Goal: Information Seeking & Learning: Find specific fact

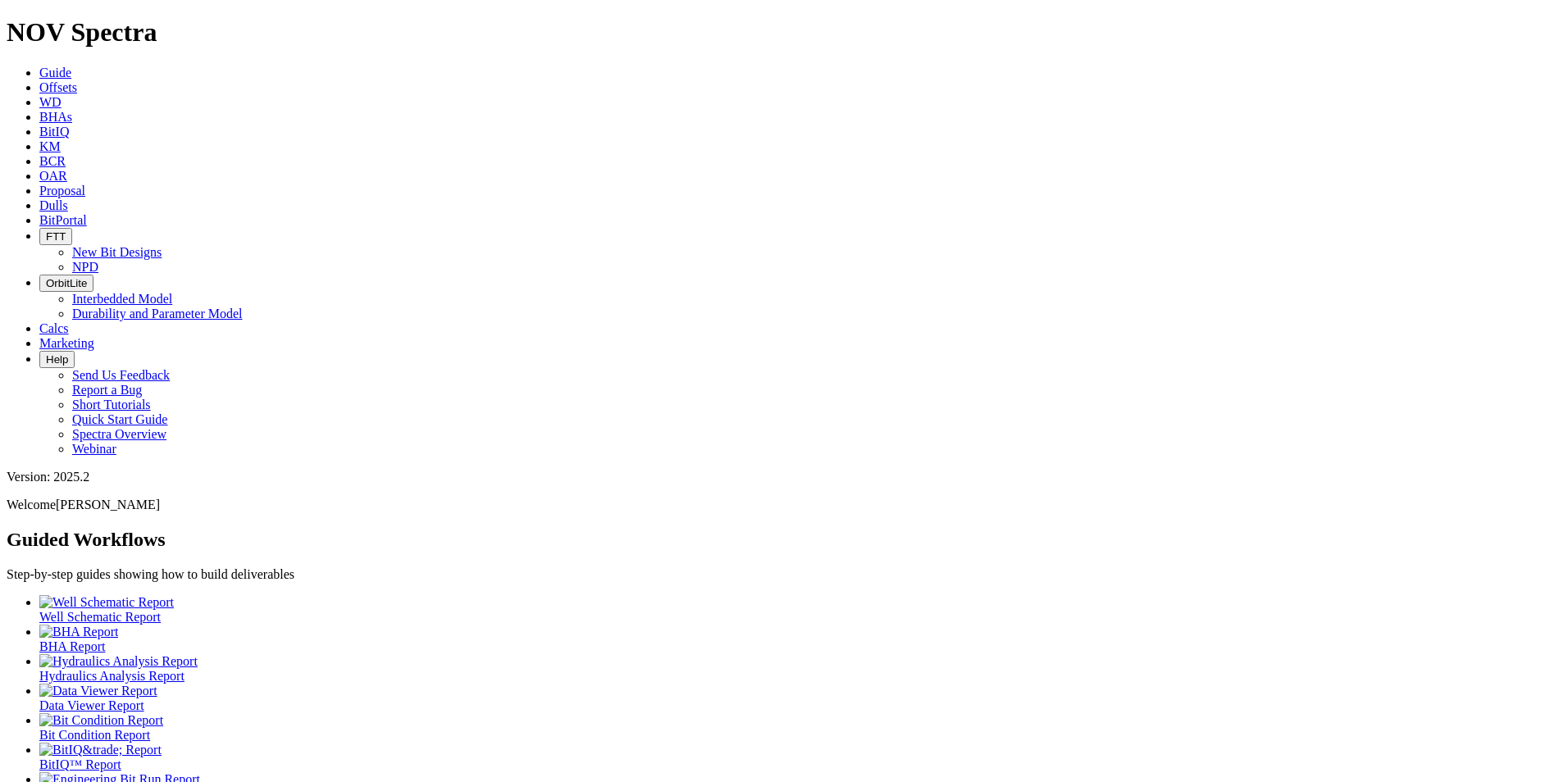
click at [68, 198] on link "Dulls" at bounding box center [53, 205] width 29 height 14
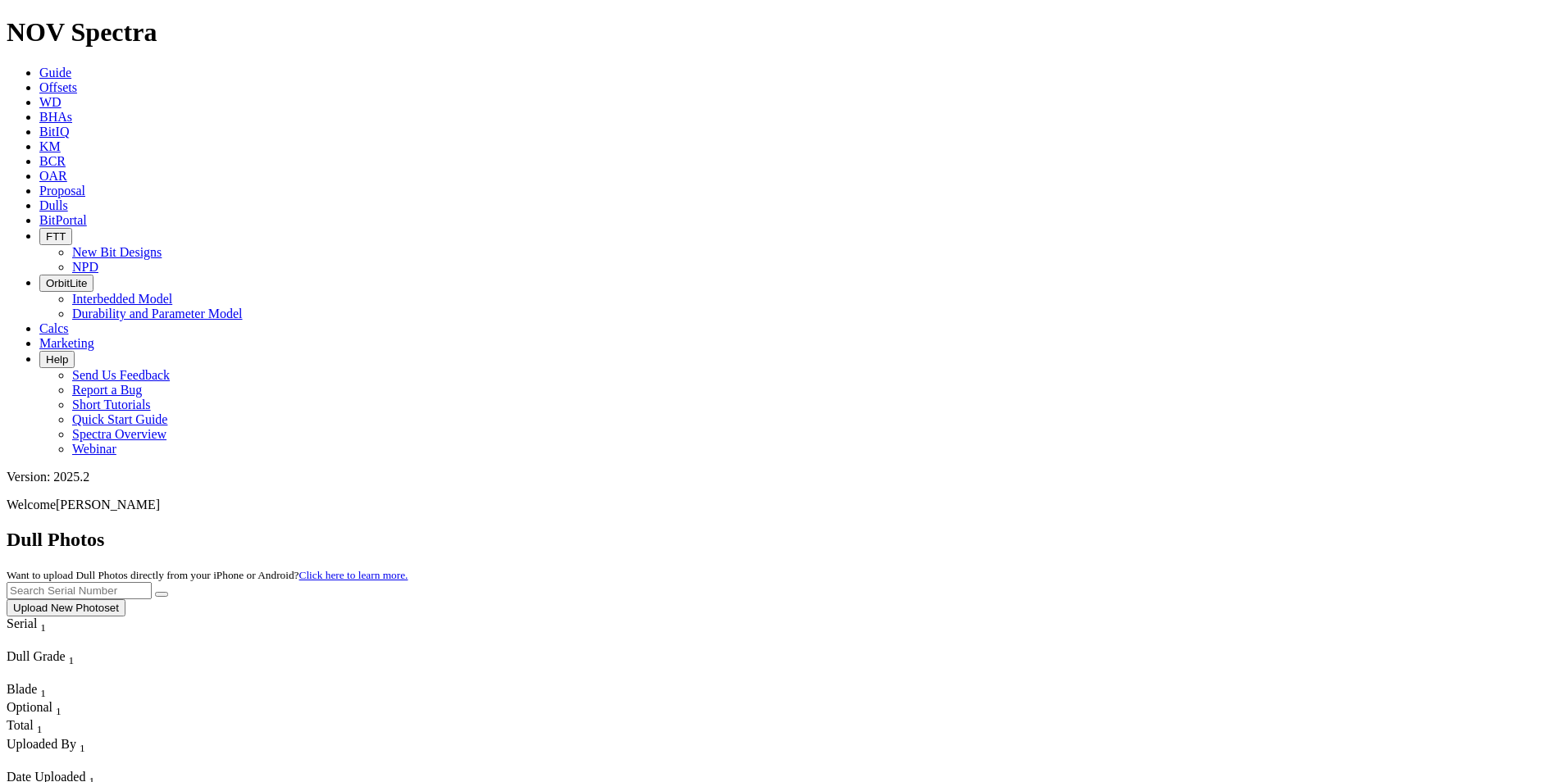
click at [152, 582] on input "text" at bounding box center [79, 591] width 145 height 17
click at [162, 595] on icon "submit" at bounding box center [162, 595] width 0 height 0
drag, startPoint x: 1232, startPoint y: 64, endPoint x: 1155, endPoint y: 74, distance: 77.6
click at [1155, 529] on div "Dull Photos Want to upload Dull Photos directly from your iPhone or Android? Cl…" at bounding box center [784, 573] width 1554 height 88
type input "A320183"
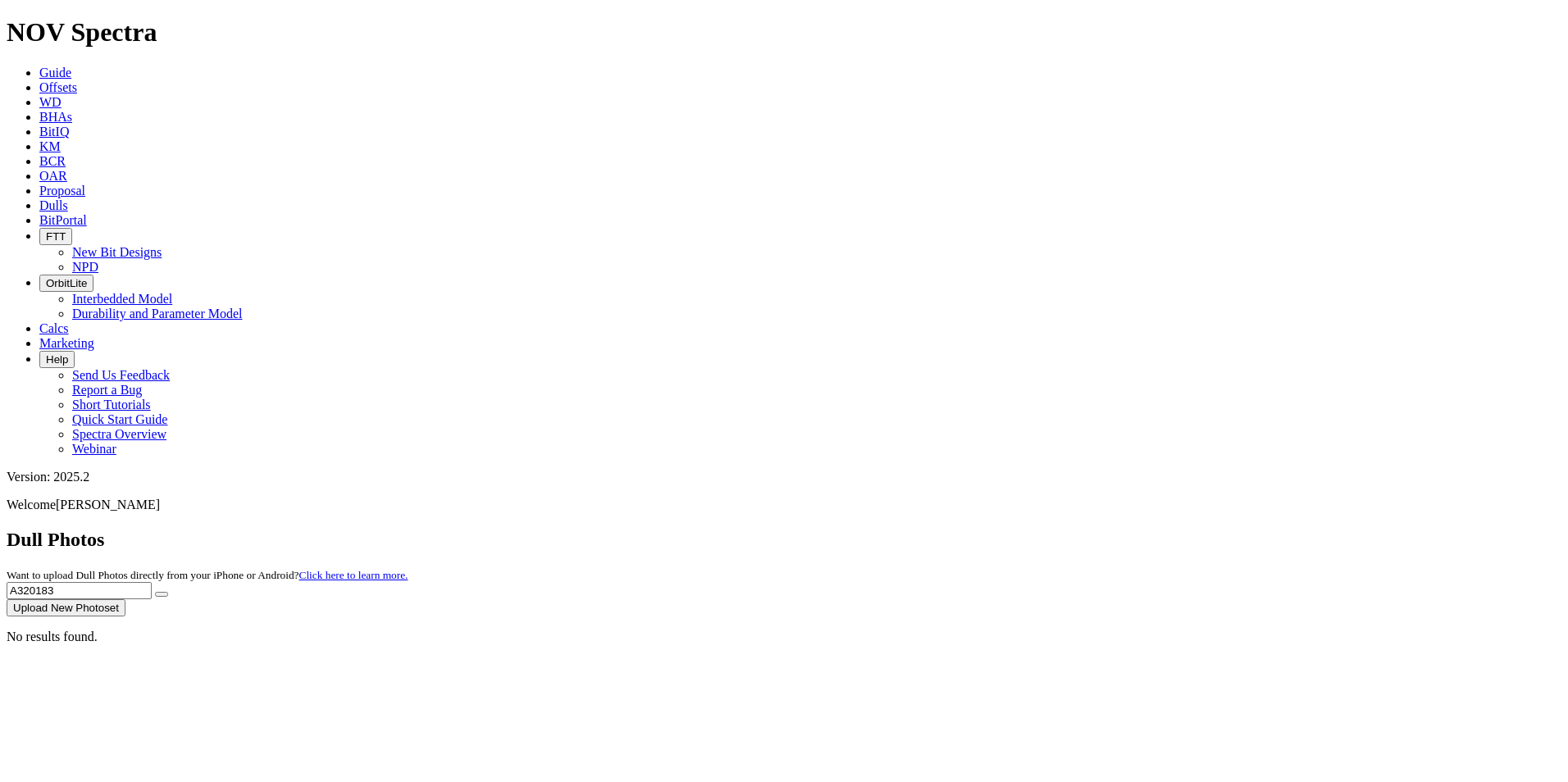
click at [162, 595] on icon "submit" at bounding box center [162, 595] width 0 height 0
drag, startPoint x: 1262, startPoint y: 75, endPoint x: 1162, endPoint y: 60, distance: 101.1
click at [1162, 529] on div "Dull Photos Want to upload Dull Photos directly from your iPhone or Android? Cl…" at bounding box center [784, 573] width 1554 height 88
click at [152, 582] on input "A320183" at bounding box center [79, 591] width 145 height 17
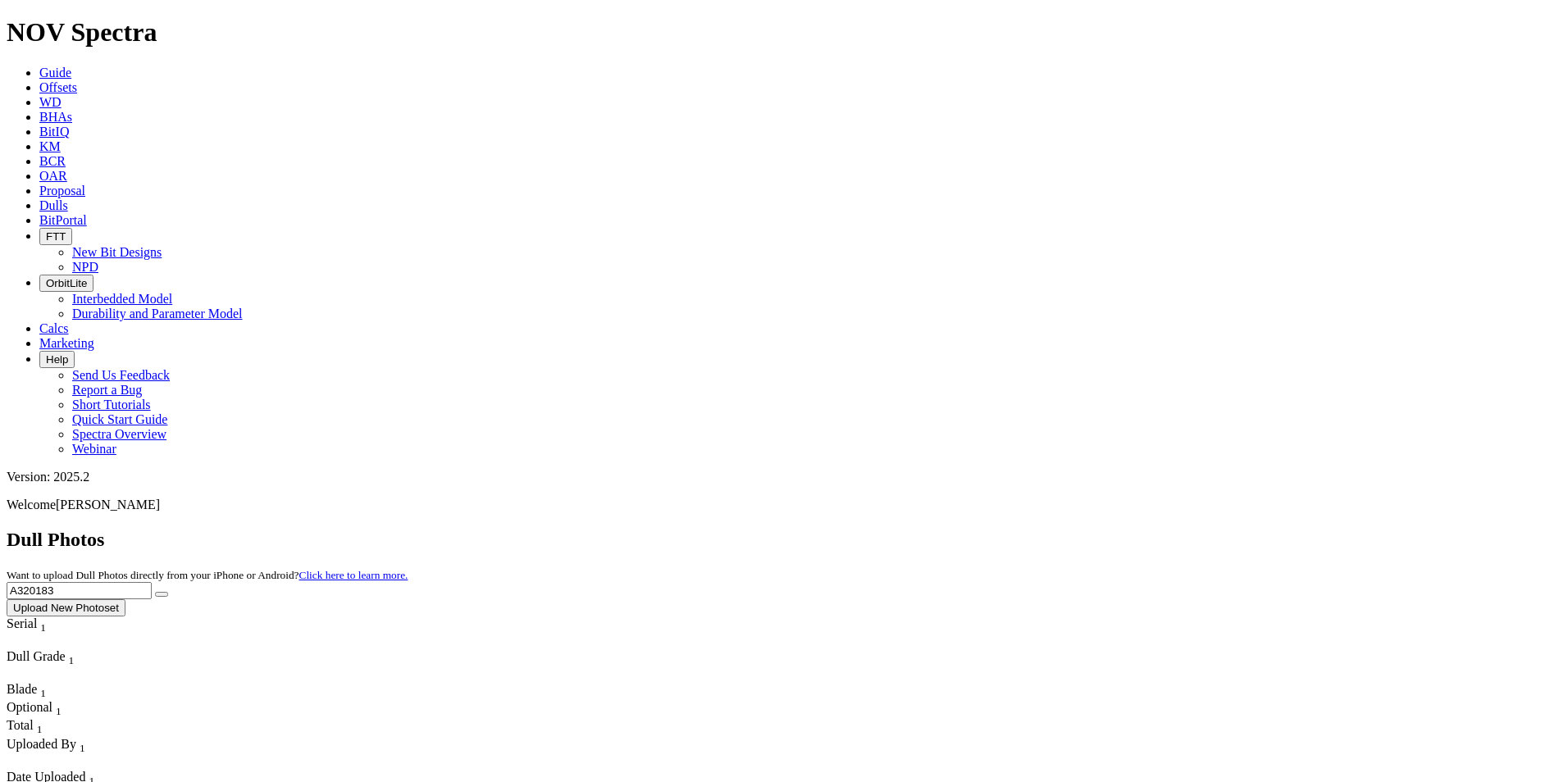
click at [152, 582] on input "A320183" at bounding box center [79, 591] width 145 height 17
drag, startPoint x: 1242, startPoint y: 76, endPoint x: 1166, endPoint y: 57, distance: 78.3
click at [1166, 529] on div "Dull Photos Want to upload Dull Photos directly from your iPhone or Android? Cl…" at bounding box center [784, 573] width 1554 height 88
click at [162, 595] on icon "submit" at bounding box center [162, 595] width 0 height 0
drag, startPoint x: 1271, startPoint y: 64, endPoint x: 1160, endPoint y: 56, distance: 111.3
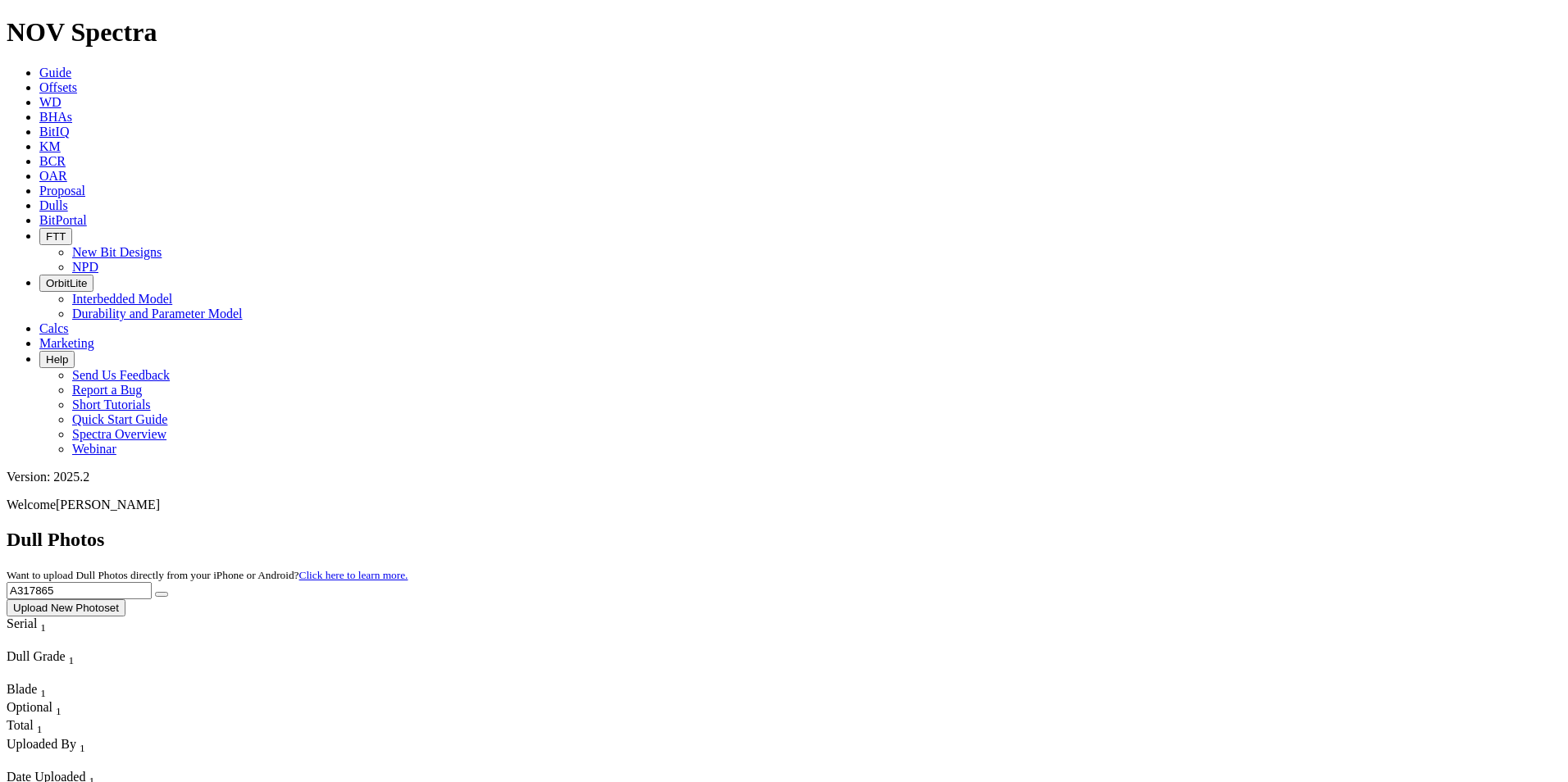
click at [1160, 529] on div "Dull Photos Want to upload Dull Photos directly from your iPhone or Android? Cl…" at bounding box center [784, 573] width 1554 height 88
click at [162, 595] on icon "submit" at bounding box center [162, 595] width 0 height 0
drag, startPoint x: 1275, startPoint y: 73, endPoint x: 1084, endPoint y: 78, distance: 191.1
click at [1084, 529] on div "Dull Photos Want to upload Dull Photos directly from your iPhone or Android? Cl…" at bounding box center [784, 573] width 1554 height 88
click at [168, 592] on button "submit" at bounding box center [161, 595] width 13 height 5
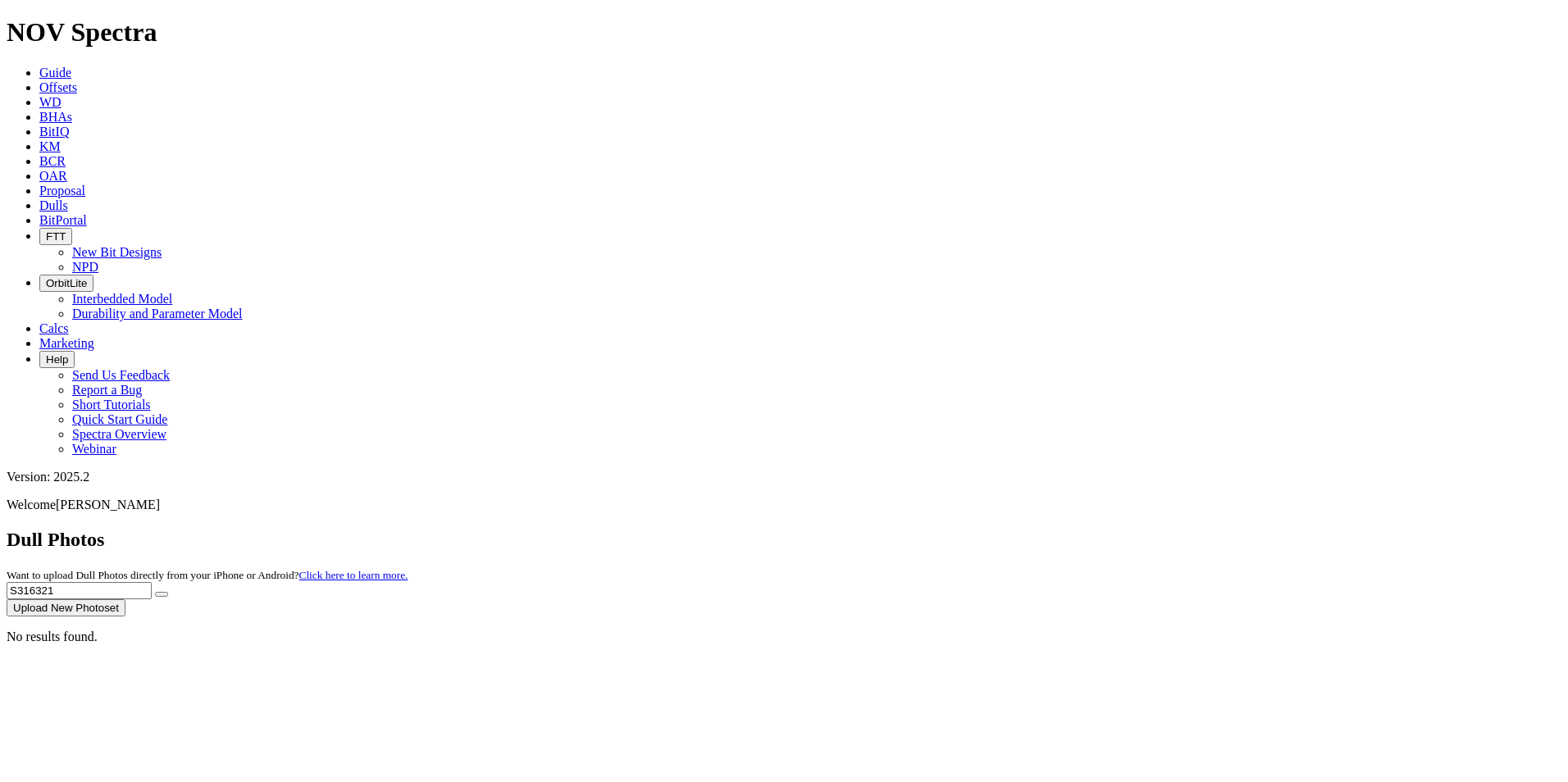
drag, startPoint x: 1234, startPoint y: 69, endPoint x: 1164, endPoint y: 72, distance: 70.1
click at [1164, 529] on div "Dull Photos Want to upload Dull Photos directly from your iPhone or Android? Cl…" at bounding box center [784, 573] width 1554 height 88
type input "A320973"
click at [168, 592] on button "submit" at bounding box center [161, 595] width 13 height 5
drag, startPoint x: 1247, startPoint y: 72, endPoint x: 1176, endPoint y: 67, distance: 71.2
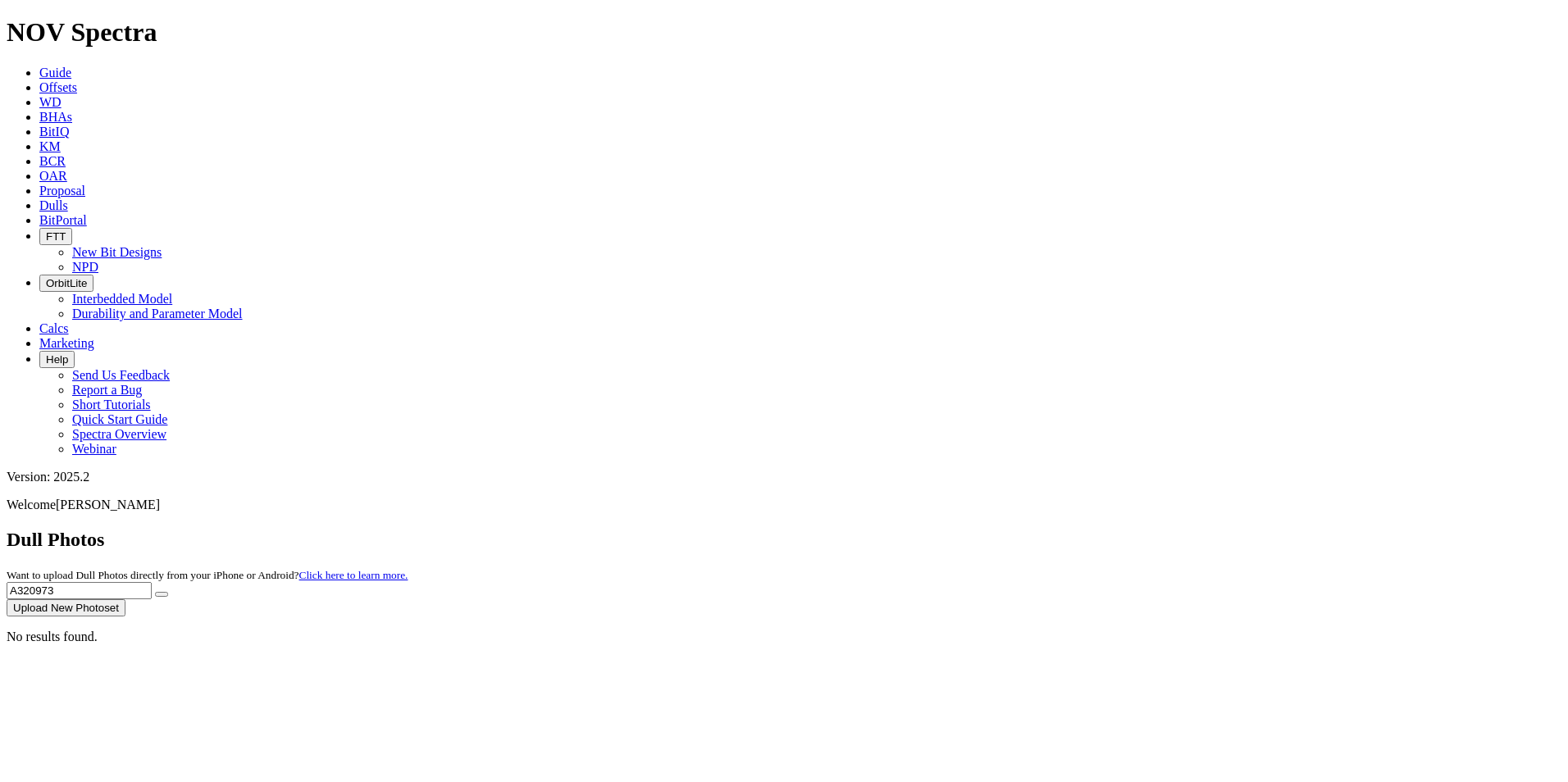
click at [152, 582] on input "A320973" at bounding box center [79, 591] width 145 height 17
click at [152, 582] on input "A32543" at bounding box center [79, 591] width 145 height 17
click at [152, 582] on input "A320543" at bounding box center [79, 591] width 145 height 17
type input "A320543"
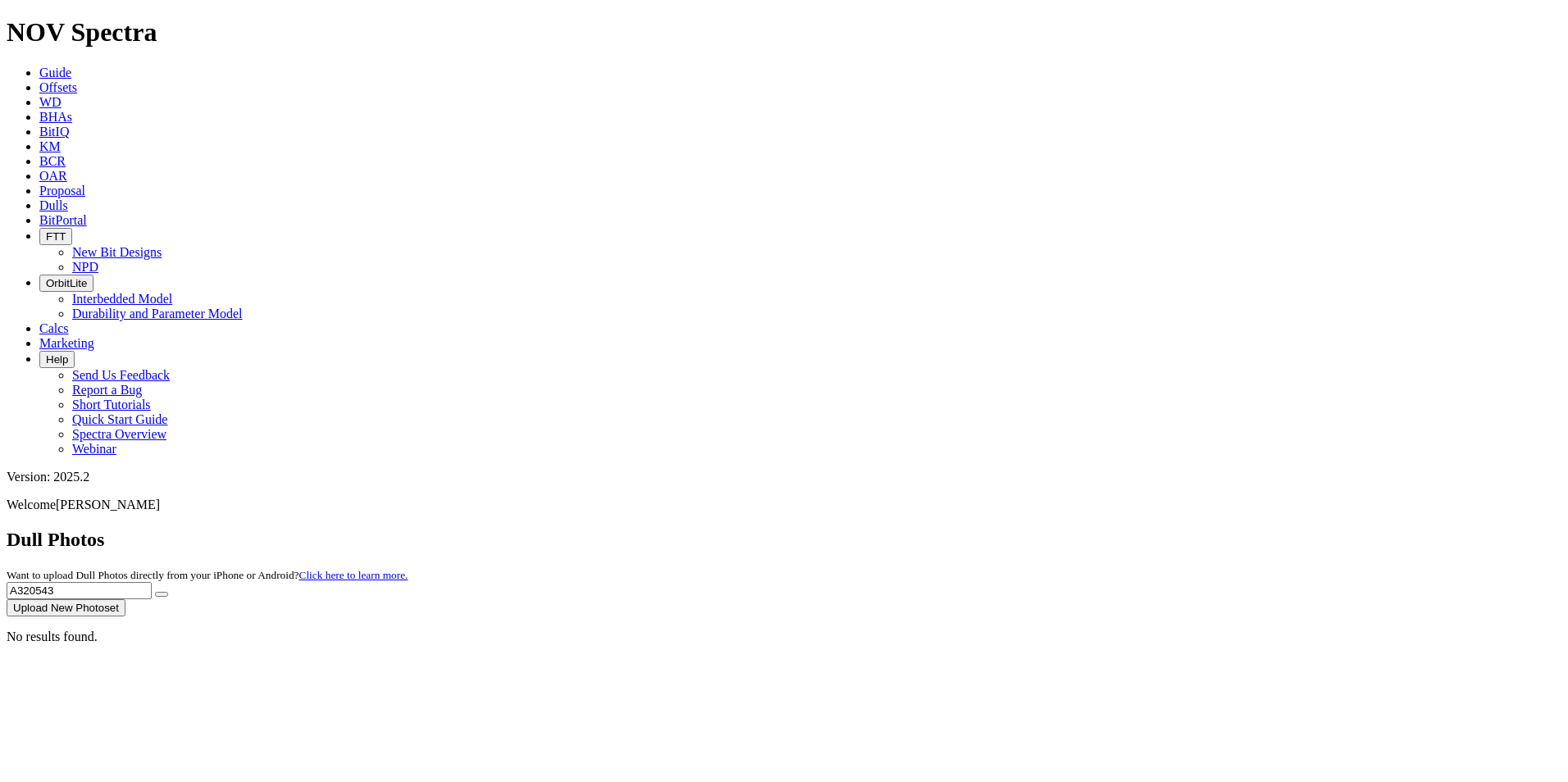
click at [168, 592] on button "submit" at bounding box center [161, 595] width 13 height 5
drag, startPoint x: 1272, startPoint y: 78, endPoint x: 1149, endPoint y: 64, distance: 123.8
click at [1149, 529] on div "Dull Photos Want to upload Dull Photos directly from your iPhone or Android? Cl…" at bounding box center [784, 573] width 1554 height 88
type input "A320802"
click at [168, 592] on button "submit" at bounding box center [161, 595] width 13 height 5
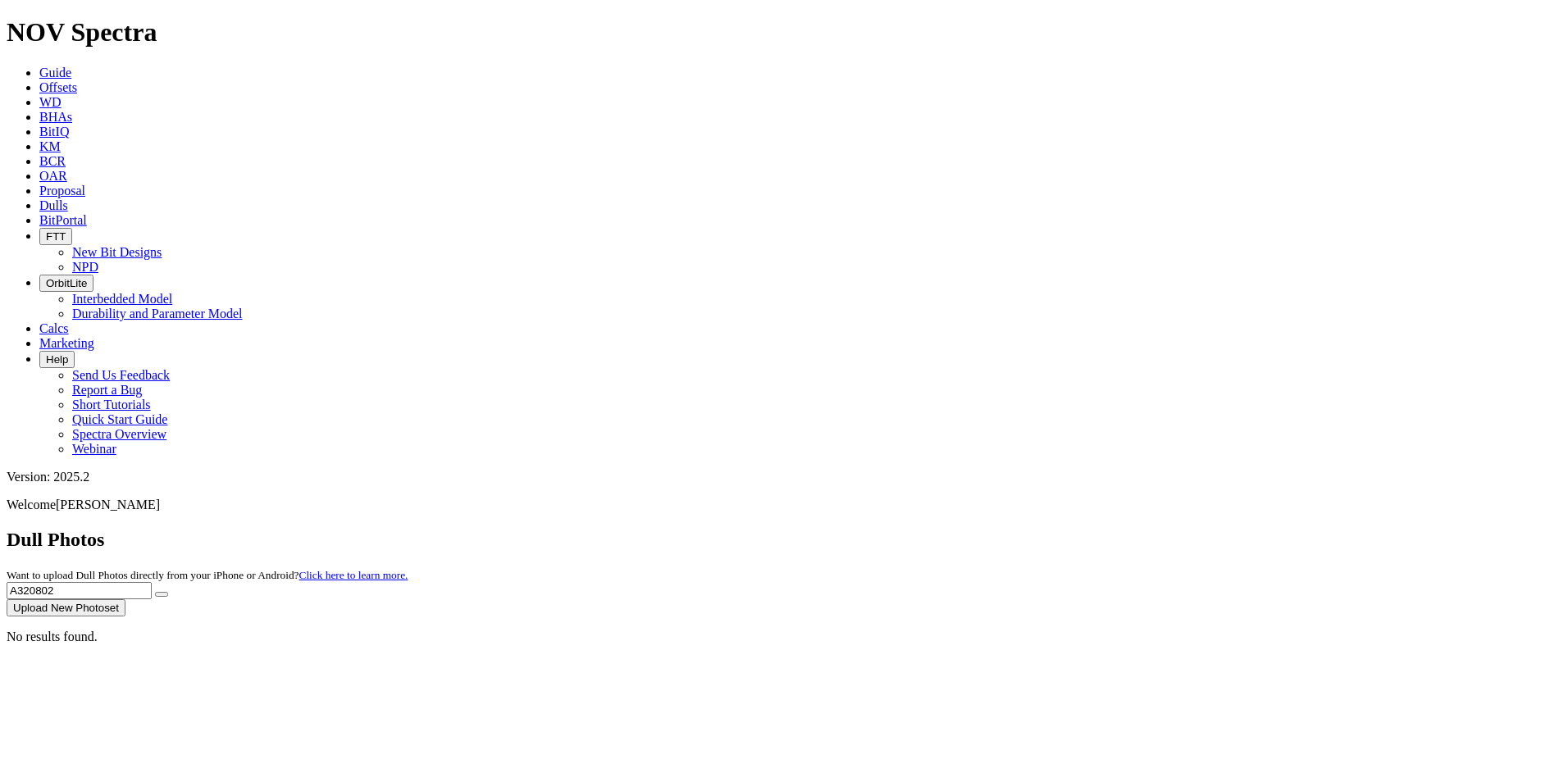
drag, startPoint x: 1254, startPoint y: 70, endPoint x: 1159, endPoint y: 63, distance: 95.3
click at [152, 582] on input "A320802" at bounding box center [79, 591] width 145 height 17
click at [162, 595] on icon "submit" at bounding box center [162, 595] width 0 height 0
click at [152, 582] on input "A315094" at bounding box center [79, 591] width 145 height 17
drag, startPoint x: 1231, startPoint y: 71, endPoint x: 1132, endPoint y: 75, distance: 99.1
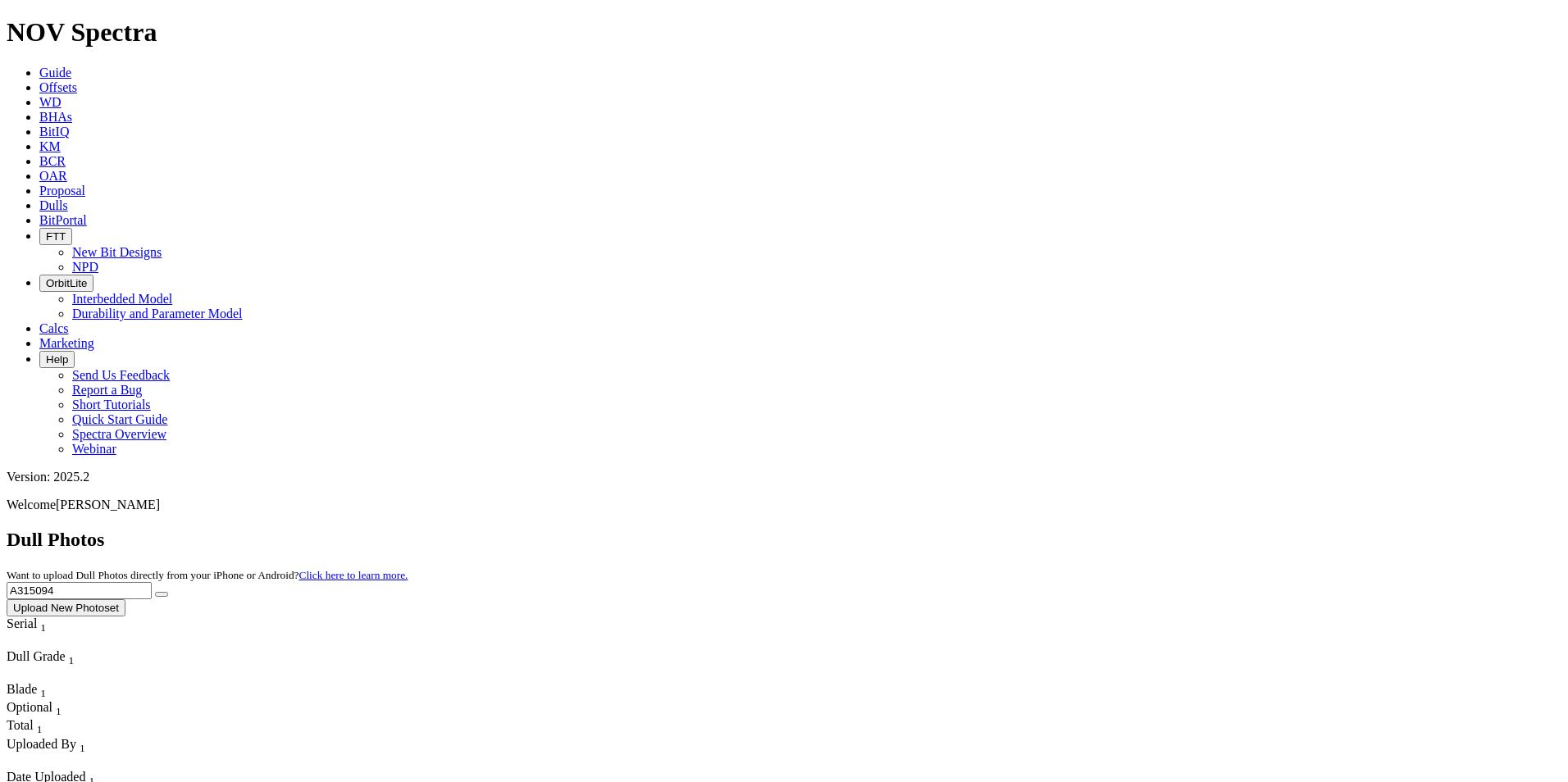
click at [1166, 529] on div "Dull Photos Want to upload Dull Photos directly from your iPhone or Android? Cl…" at bounding box center [784, 573] width 1554 height 88
click at [168, 592] on button "submit" at bounding box center [161, 595] width 13 height 5
drag, startPoint x: 1279, startPoint y: 64, endPoint x: 1155, endPoint y: 69, distance: 124.1
click at [1155, 529] on div "Dull Photos Want to upload Dull Photos directly from your iPhone or Android? Cl…" at bounding box center [784, 573] width 1554 height 88
click at [168, 592] on button "submit" at bounding box center [161, 595] width 13 height 5
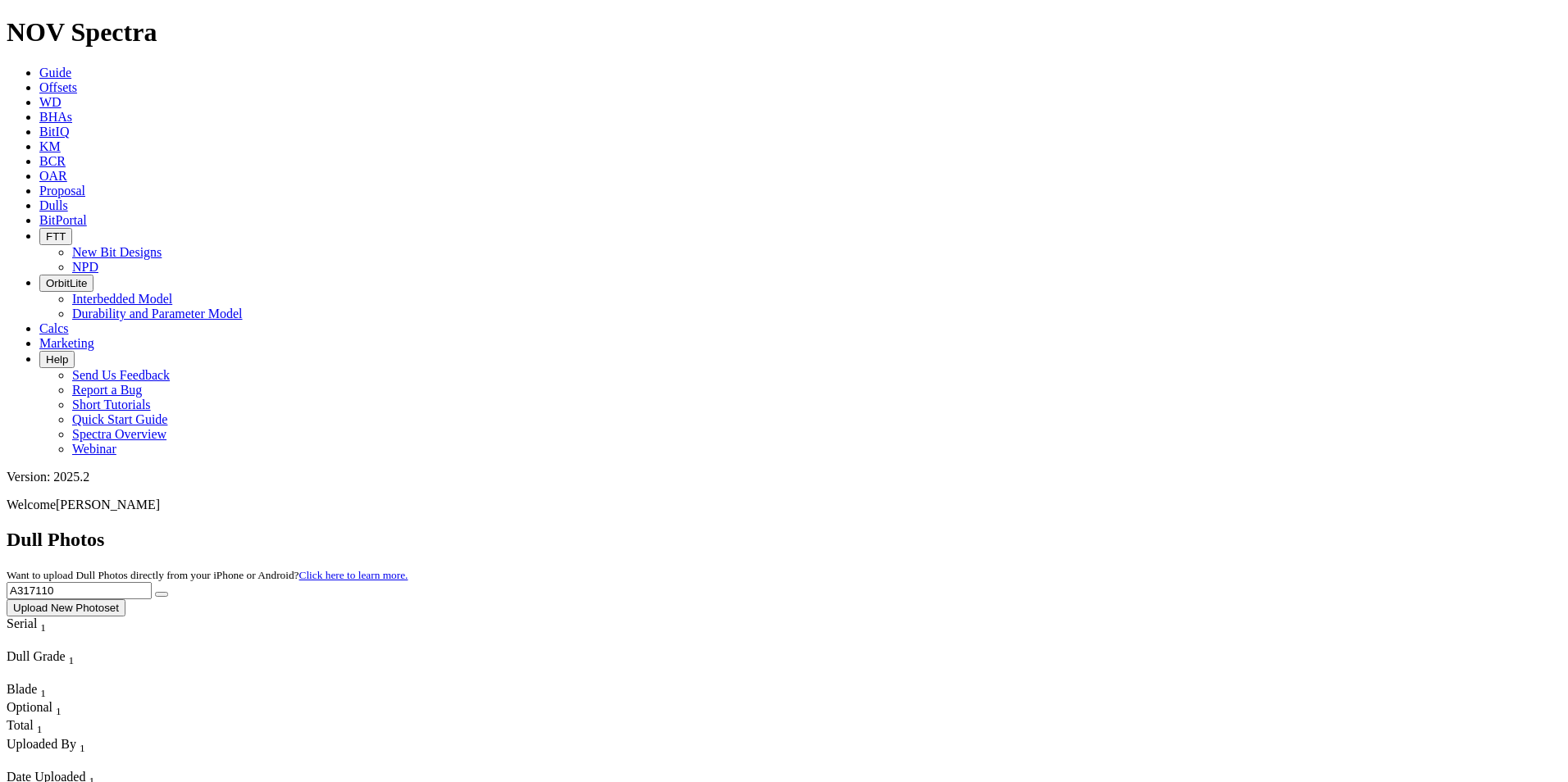
drag, startPoint x: 1247, startPoint y: 67, endPoint x: 1150, endPoint y: 69, distance: 97.0
click at [1150, 529] on div "Dull Photos Want to upload Dull Photos directly from your iPhone or Android? Cl…" at bounding box center [784, 573] width 1554 height 88
click at [168, 592] on button "submit" at bounding box center [161, 595] width 13 height 5
drag, startPoint x: 1178, startPoint y: 75, endPoint x: 1187, endPoint y: 70, distance: 10.3
click at [152, 582] on input "A316931" at bounding box center [79, 591] width 145 height 17
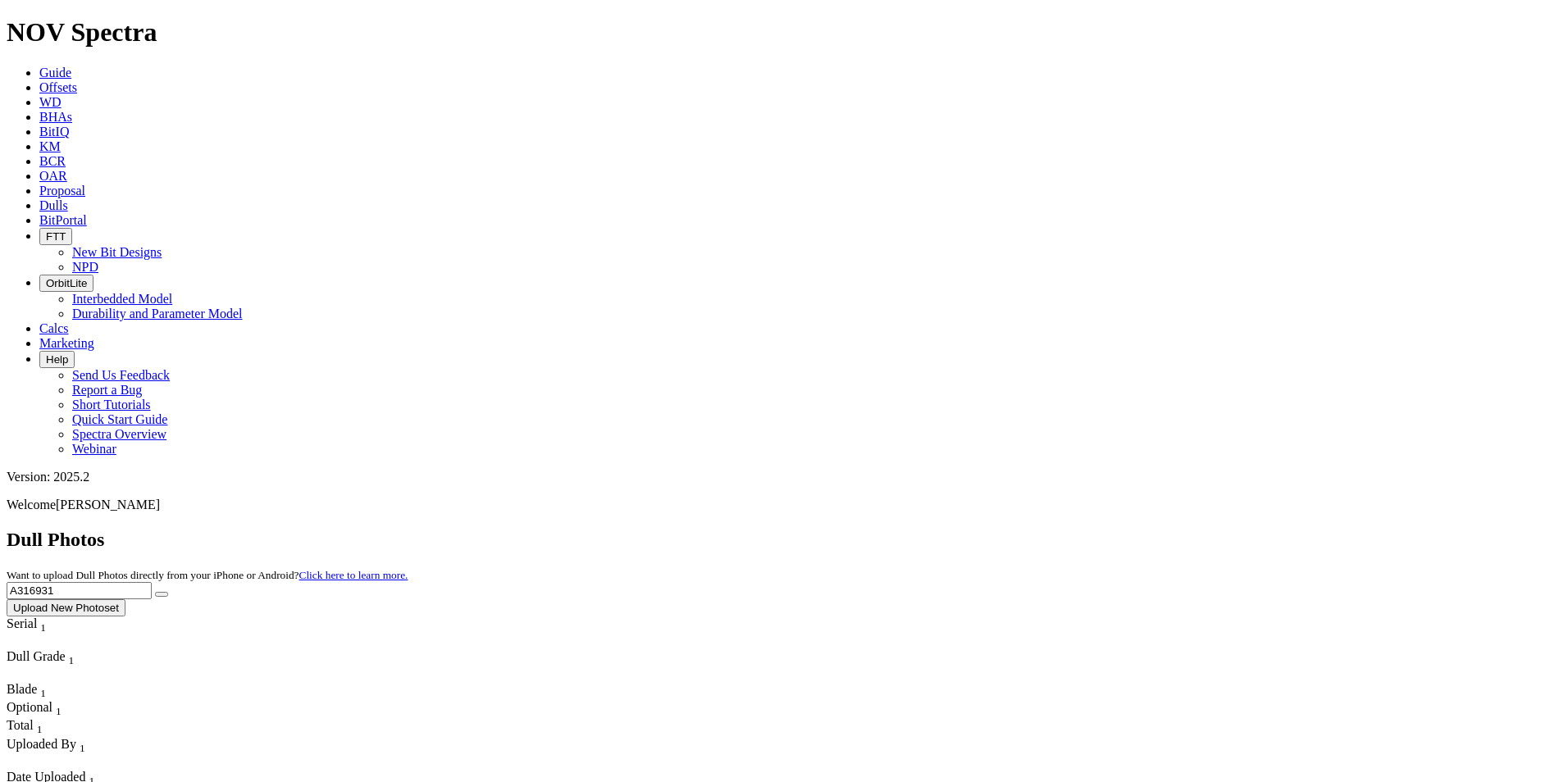
drag, startPoint x: 1234, startPoint y: 70, endPoint x: 1077, endPoint y: 79, distance: 157.3
click at [1077, 529] on div "Dull Photos Want to upload Dull Photos directly from your iPhone or Android? Cl…" at bounding box center [784, 573] width 1554 height 88
click at [162, 595] on icon "submit" at bounding box center [162, 595] width 0 height 0
drag, startPoint x: 1222, startPoint y: 75, endPoint x: 1105, endPoint y: 67, distance: 117.3
click at [1108, 529] on div "Dull Photos Want to upload Dull Photos directly from your iPhone or Android? Cl…" at bounding box center [784, 573] width 1554 height 88
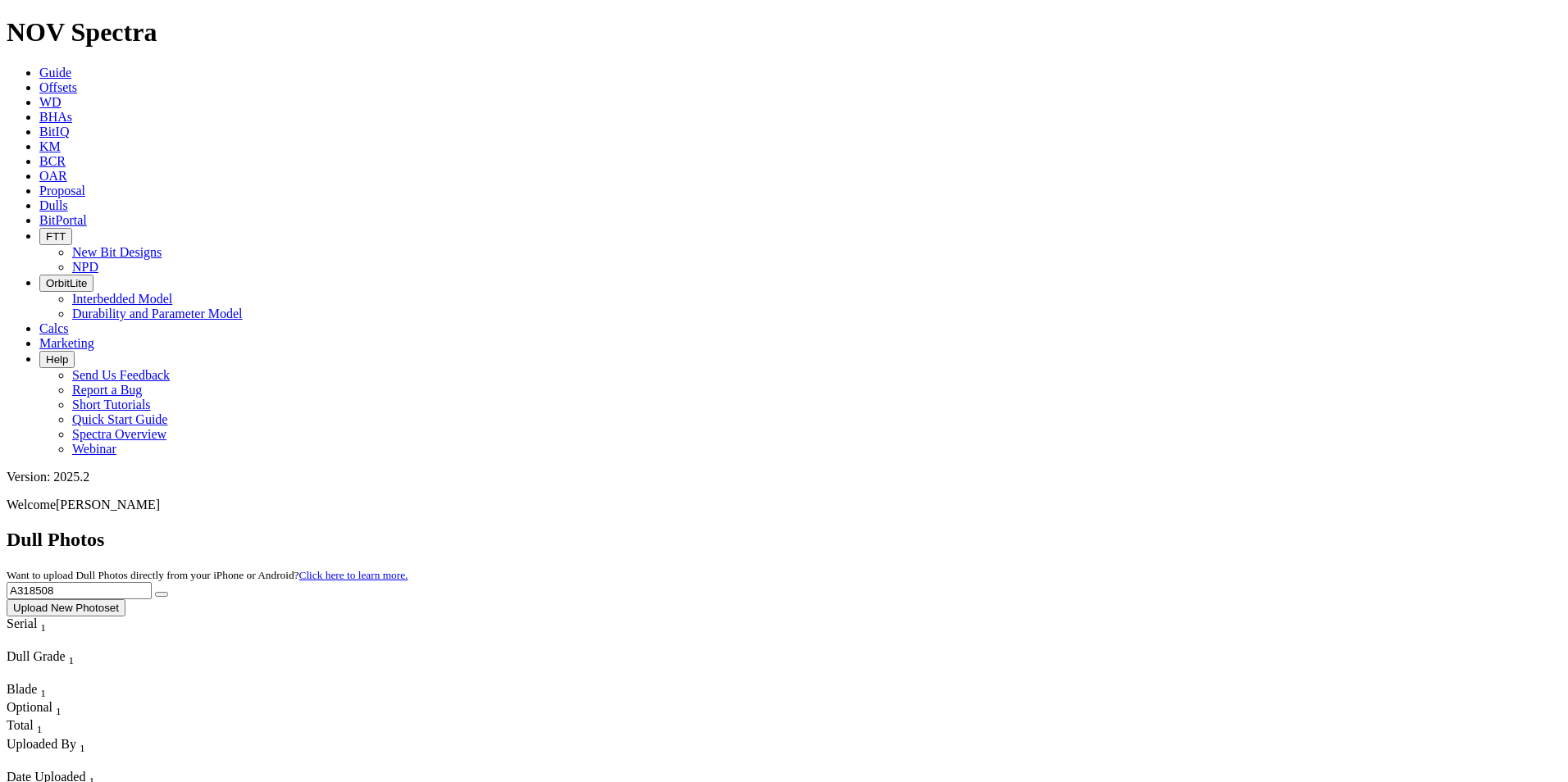
click at [168, 592] on button "submit" at bounding box center [161, 595] width 13 height 5
drag, startPoint x: 1234, startPoint y: 78, endPoint x: 1141, endPoint y: 69, distance: 93.4
click at [1141, 529] on div "Dull Photos Want to upload Dull Photos directly from your iPhone or Android? Cl…" at bounding box center [784, 573] width 1554 height 88
click at [162, 595] on icon "submit" at bounding box center [162, 595] width 0 height 0
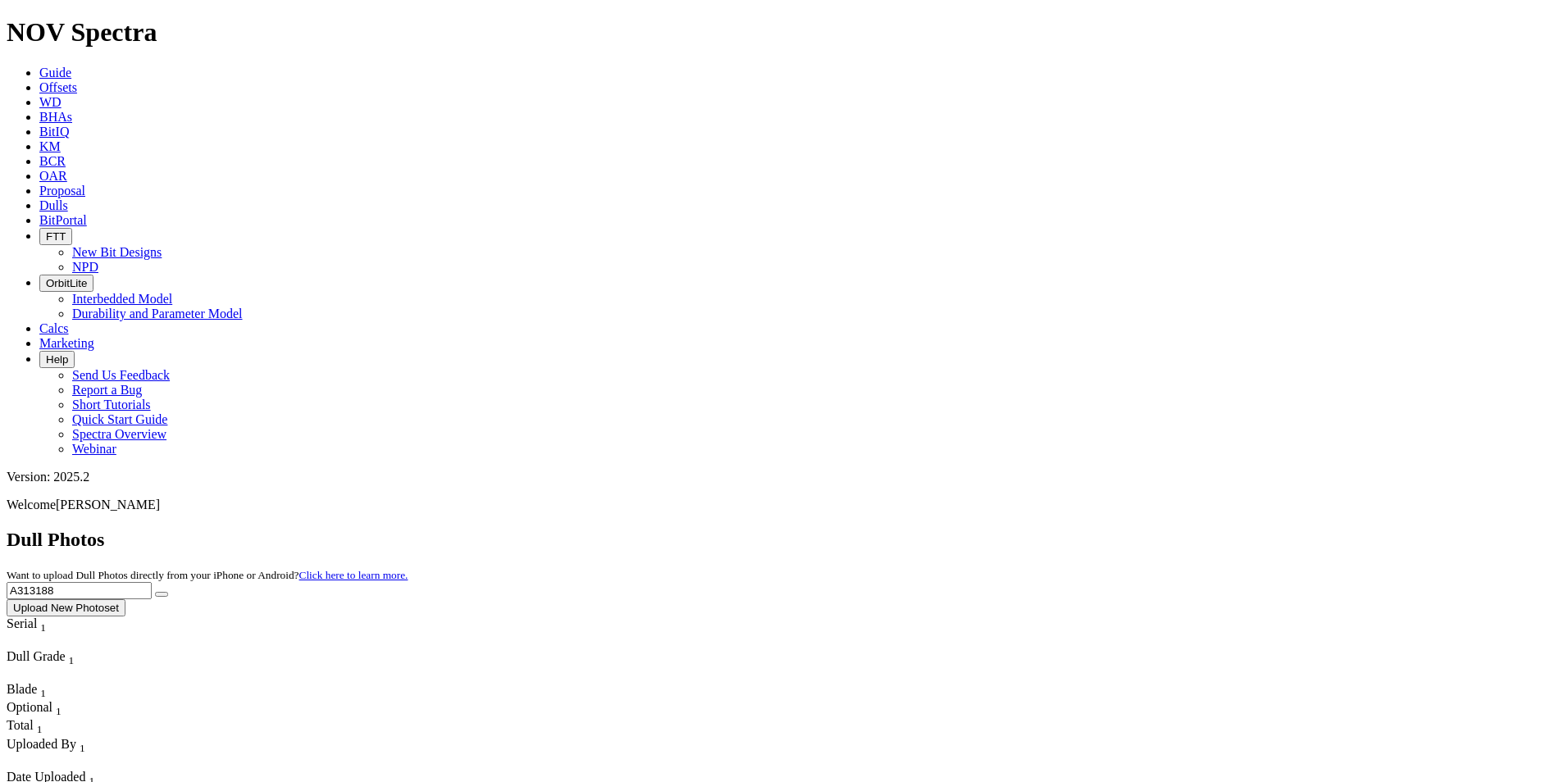
drag, startPoint x: 1241, startPoint y: 68, endPoint x: 1166, endPoint y: 68, distance: 75.0
click at [1166, 529] on div "Dull Photos Want to upload Dull Photos directly from your iPhone or Android? Cl…" at bounding box center [784, 573] width 1554 height 88
click at [162, 595] on icon "submit" at bounding box center [162, 595] width 0 height 0
drag, startPoint x: 1285, startPoint y: 75, endPoint x: 1136, endPoint y: 47, distance: 151.6
click at [1136, 529] on div "Dull Photos Want to upload Dull Photos directly from your iPhone or Android? Cl…" at bounding box center [784, 573] width 1554 height 88
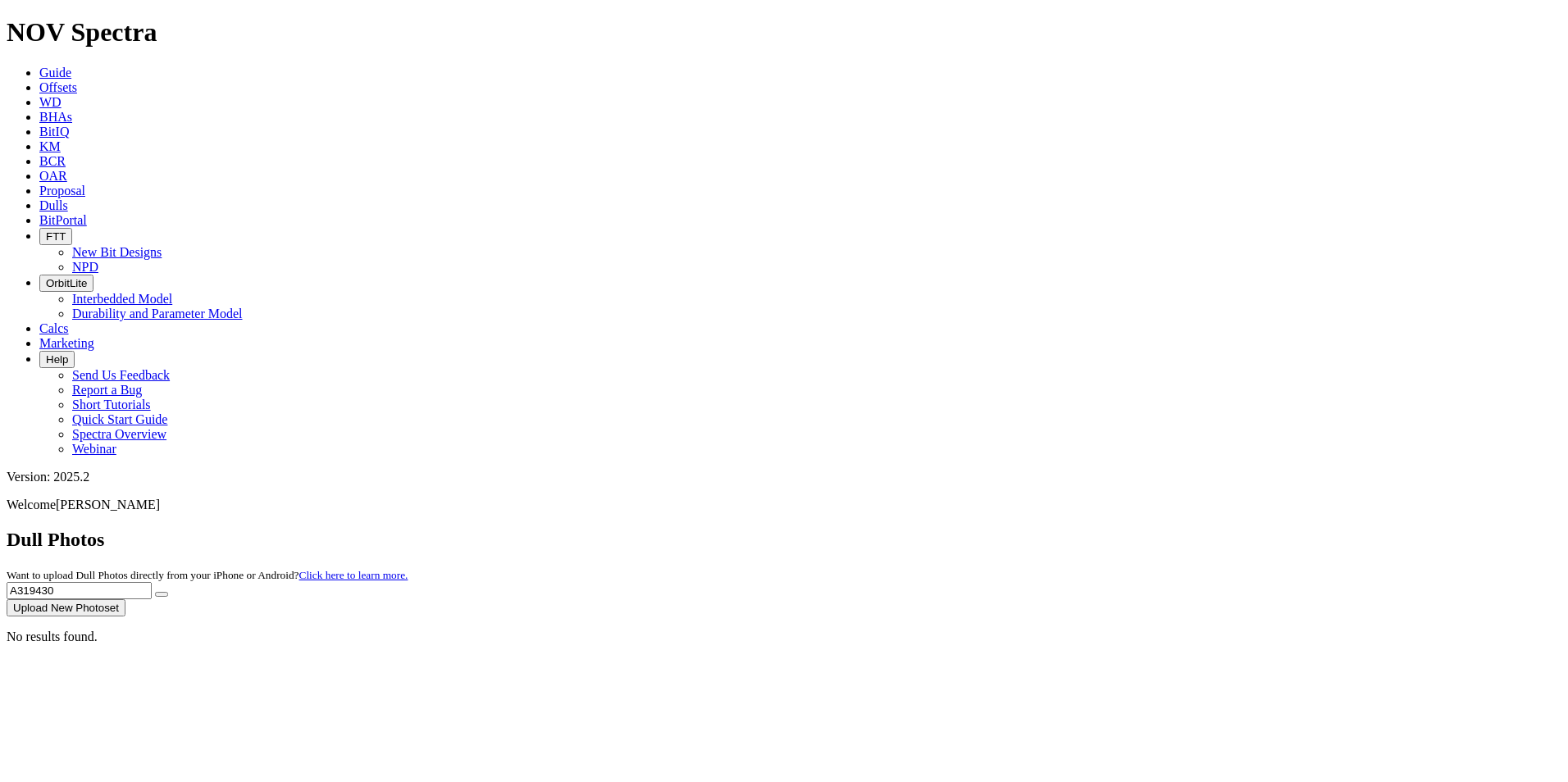
click at [168, 592] on button "submit" at bounding box center [161, 595] width 13 height 5
drag, startPoint x: 1282, startPoint y: 60, endPoint x: 1112, endPoint y: 68, distance: 170.2
click at [1112, 529] on div "Dull Photos Want to upload Dull Photos directly from your iPhone or Android? Cl…" at bounding box center [784, 573] width 1554 height 88
click at [155, 592] on button "submit" at bounding box center [161, 595] width 13 height 5
drag, startPoint x: 1268, startPoint y: 67, endPoint x: 1166, endPoint y: 66, distance: 102.0
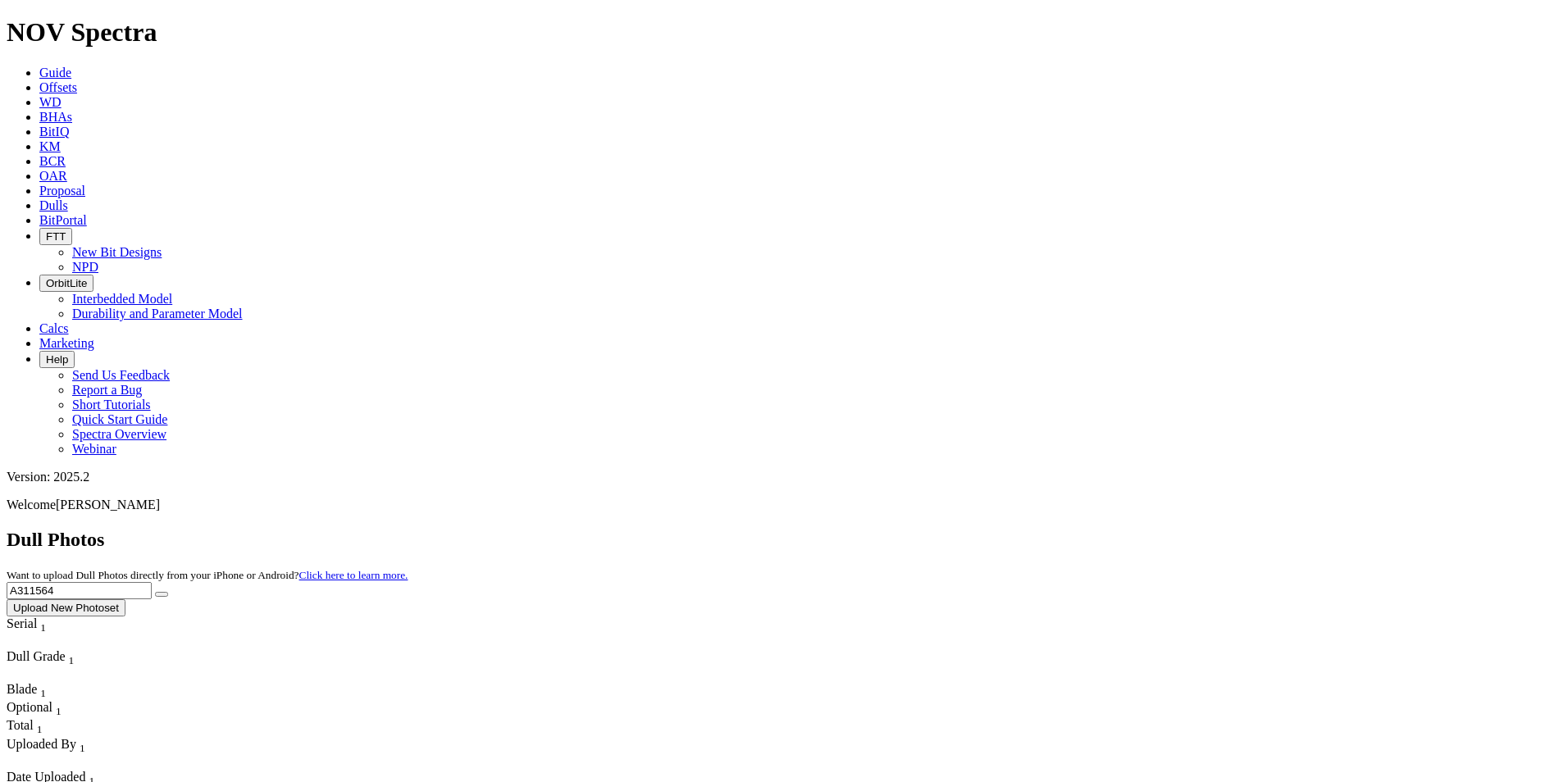
click at [152, 582] on input "A311564" at bounding box center [79, 591] width 145 height 17
click at [168, 592] on button "submit" at bounding box center [161, 595] width 13 height 5
drag, startPoint x: 1244, startPoint y: 73, endPoint x: 1164, endPoint y: 76, distance: 80.1
click at [152, 582] on input "F319182" at bounding box center [79, 591] width 145 height 17
click at [168, 592] on button "submit" at bounding box center [161, 595] width 13 height 5
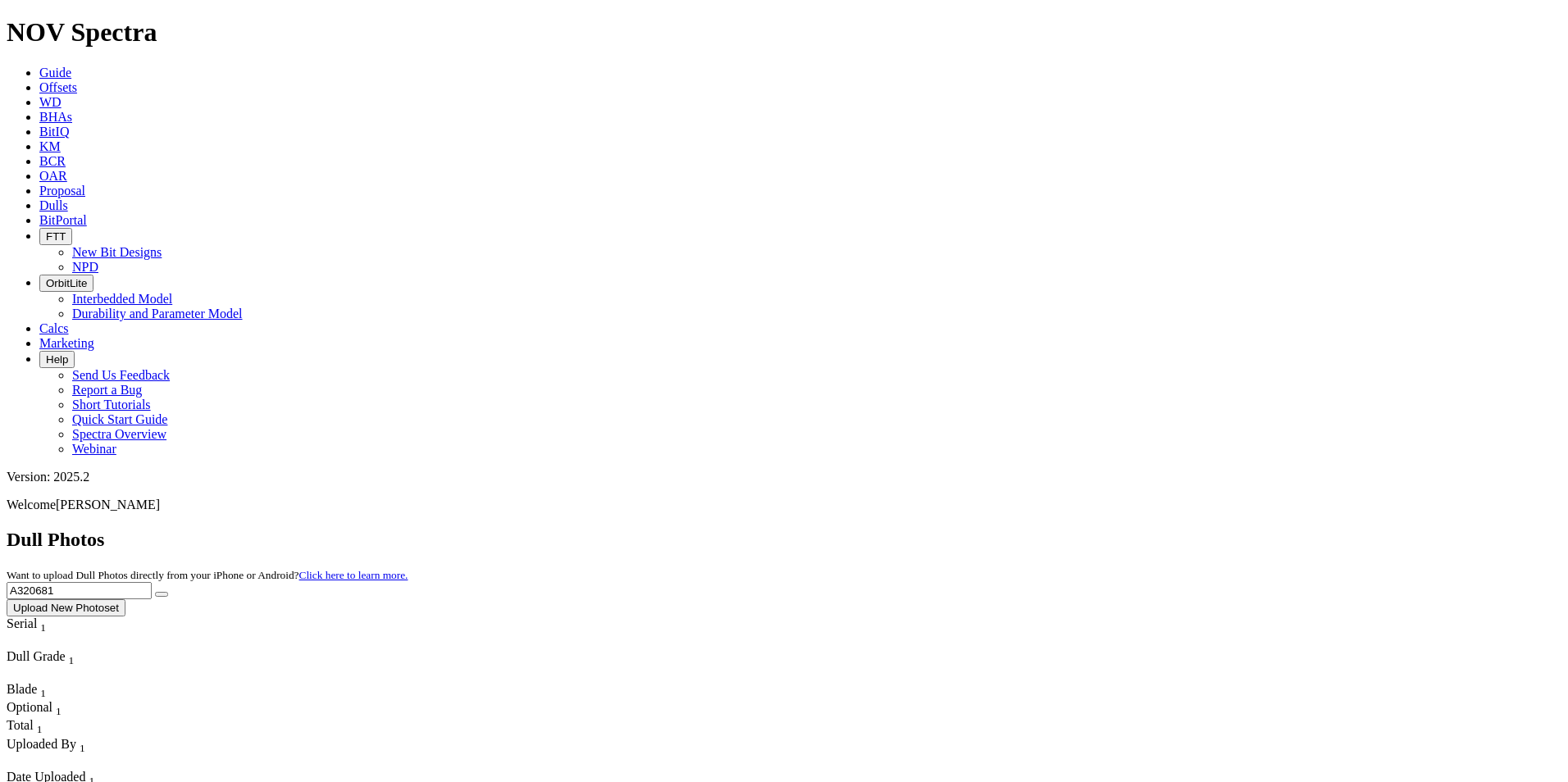
drag, startPoint x: 1254, startPoint y: 66, endPoint x: 1169, endPoint y: 62, distance: 85.1
click at [152, 582] on input "A320681" at bounding box center [79, 591] width 145 height 17
click at [162, 595] on icon "submit" at bounding box center [162, 595] width 0 height 0
drag, startPoint x: 1246, startPoint y: 66, endPoint x: 1154, endPoint y: 58, distance: 92.3
click at [1154, 529] on div "Dull Photos Want to upload Dull Photos directly from your iPhone or Android? Cl…" at bounding box center [784, 573] width 1554 height 88
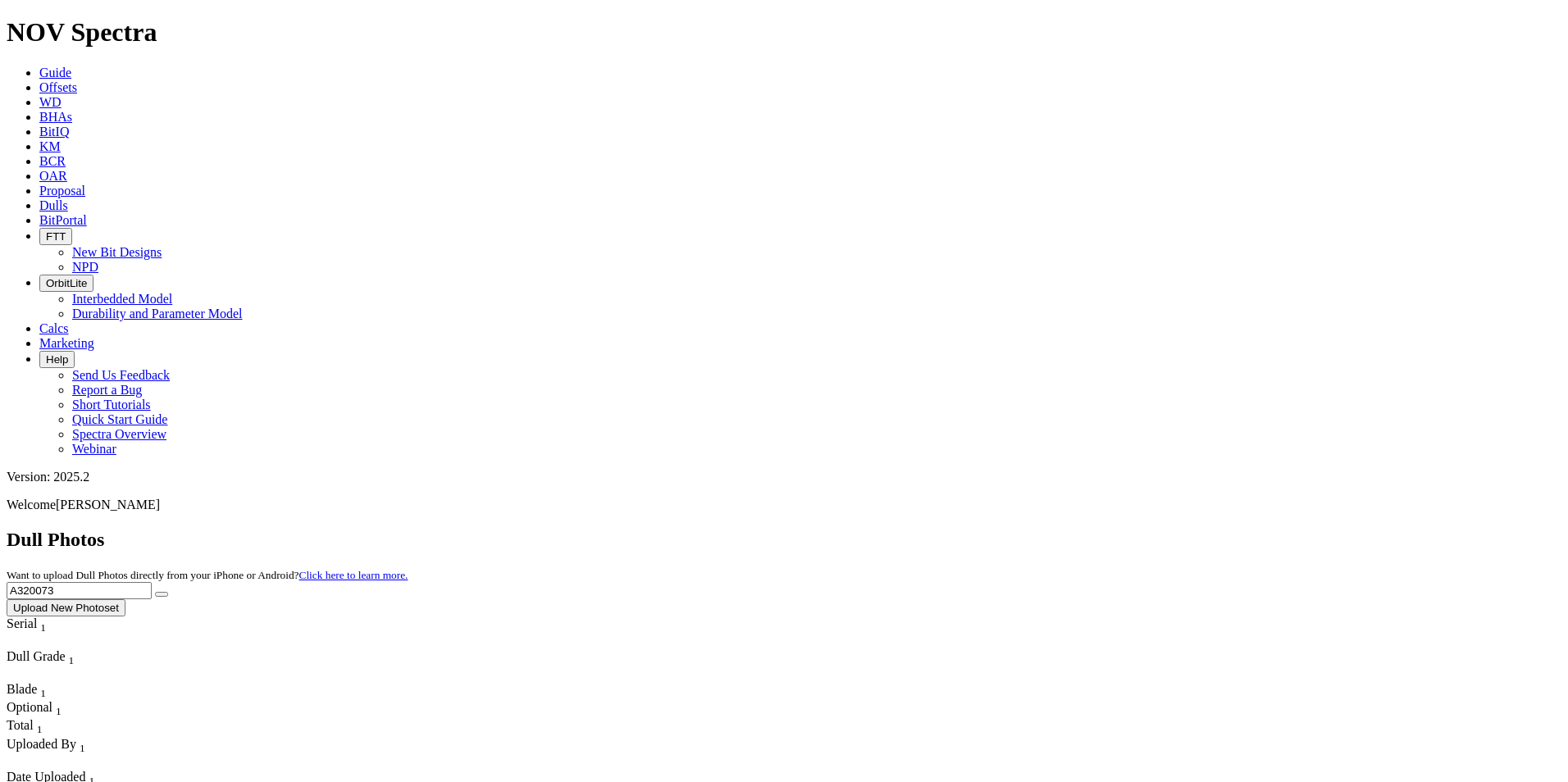
type input "A320073"
click at [162, 595] on icon "submit" at bounding box center [162, 595] width 0 height 0
drag, startPoint x: 1244, startPoint y: 75, endPoint x: 1156, endPoint y: 75, distance: 88.0
click at [1156, 529] on div "Dull Photos Want to upload Dull Photos directly from your iPhone or Android? Cl…" at bounding box center [784, 573] width 1554 height 88
type input "A319681"
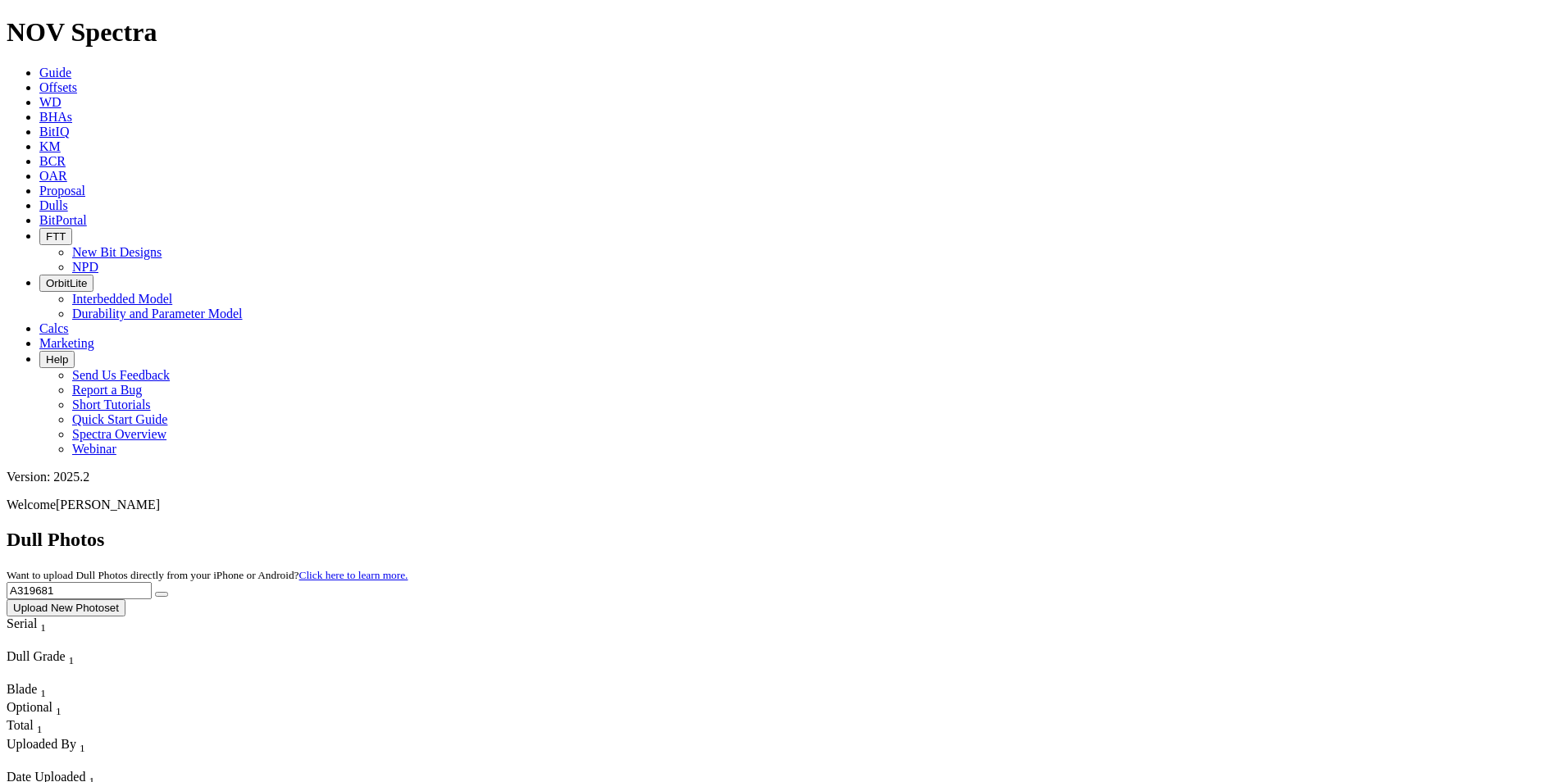
click at [162, 595] on icon "submit" at bounding box center [162, 595] width 0 height 0
drag, startPoint x: 1246, startPoint y: 76, endPoint x: 1171, endPoint y: 64, distance: 76.0
click at [152, 582] on input "A319681" at bounding box center [79, 591] width 145 height 17
click at [168, 592] on button "submit" at bounding box center [161, 595] width 13 height 5
drag, startPoint x: 1269, startPoint y: 75, endPoint x: 1141, endPoint y: 68, distance: 128.2
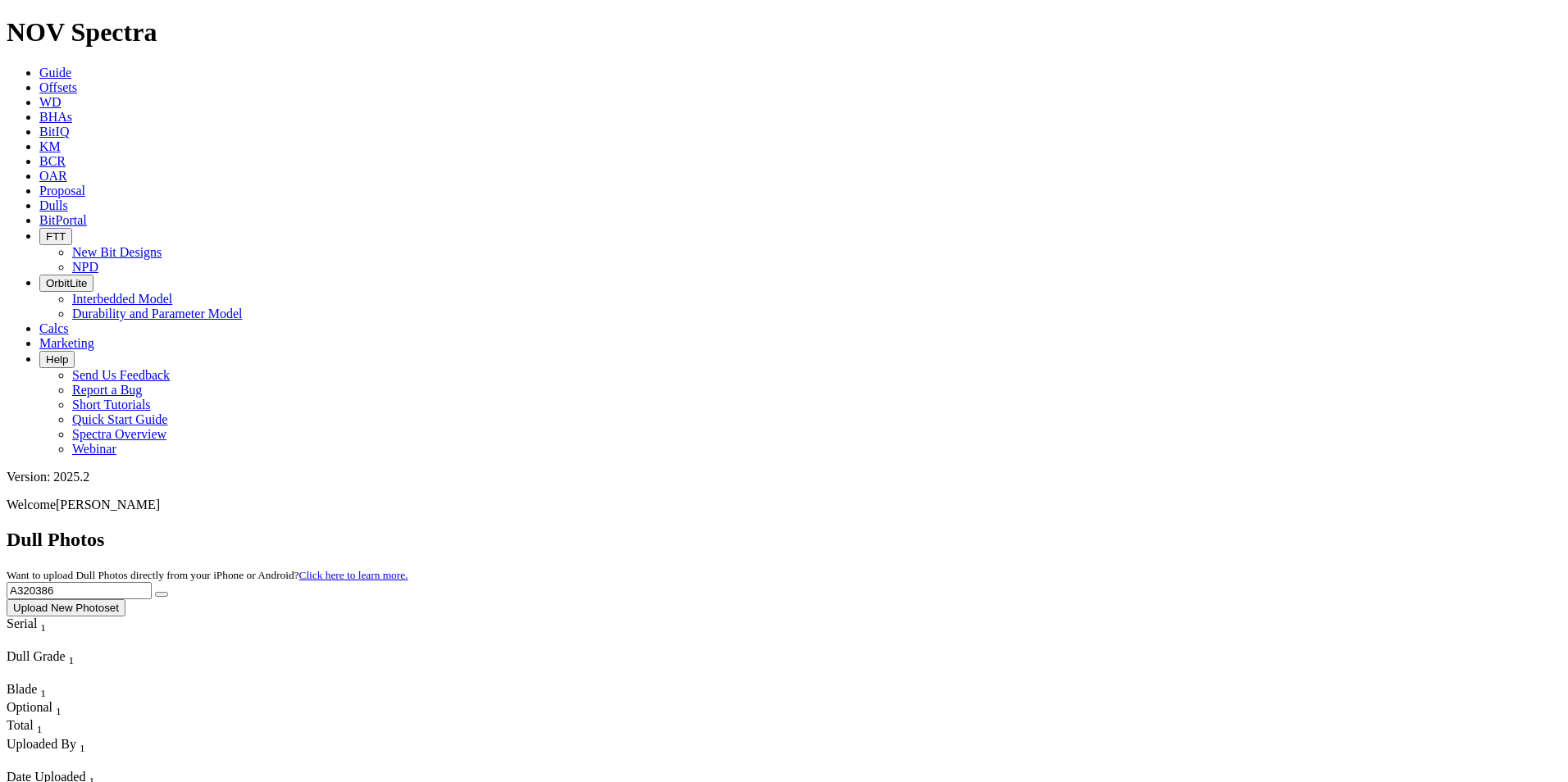
click at [1141, 529] on div "Dull Photos Want to upload Dull Photos directly from your iPhone or Android? Cl…" at bounding box center [784, 573] width 1554 height 88
click at [155, 592] on button "submit" at bounding box center [161, 595] width 13 height 5
drag, startPoint x: 1290, startPoint y: 75, endPoint x: 1090, endPoint y: 46, distance: 202.1
click at [155, 592] on button "submit" at bounding box center [161, 595] width 13 height 5
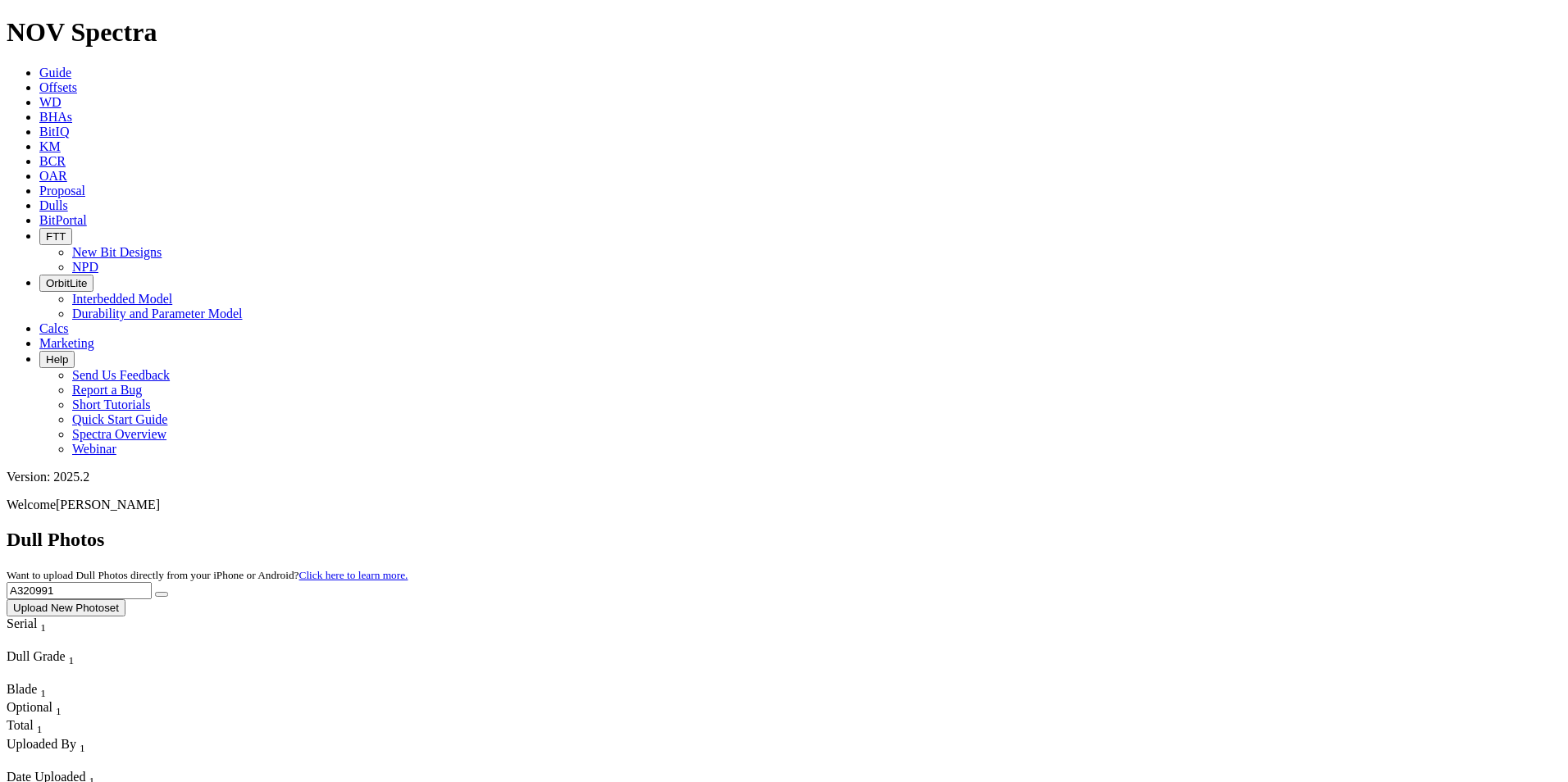
drag, startPoint x: 1293, startPoint y: 67, endPoint x: 1120, endPoint y: 66, distance: 173.0
click at [1120, 529] on div "Dull Photos Want to upload Dull Photos directly from your iPhone or Android? Cl…" at bounding box center [784, 573] width 1554 height 88
click at [155, 592] on button "submit" at bounding box center [161, 595] width 13 height 5
drag, startPoint x: 1252, startPoint y: 70, endPoint x: 1118, endPoint y: 71, distance: 134.0
click at [1118, 529] on div "Dull Photos Want to upload Dull Photos directly from your iPhone or Android? Cl…" at bounding box center [784, 573] width 1554 height 88
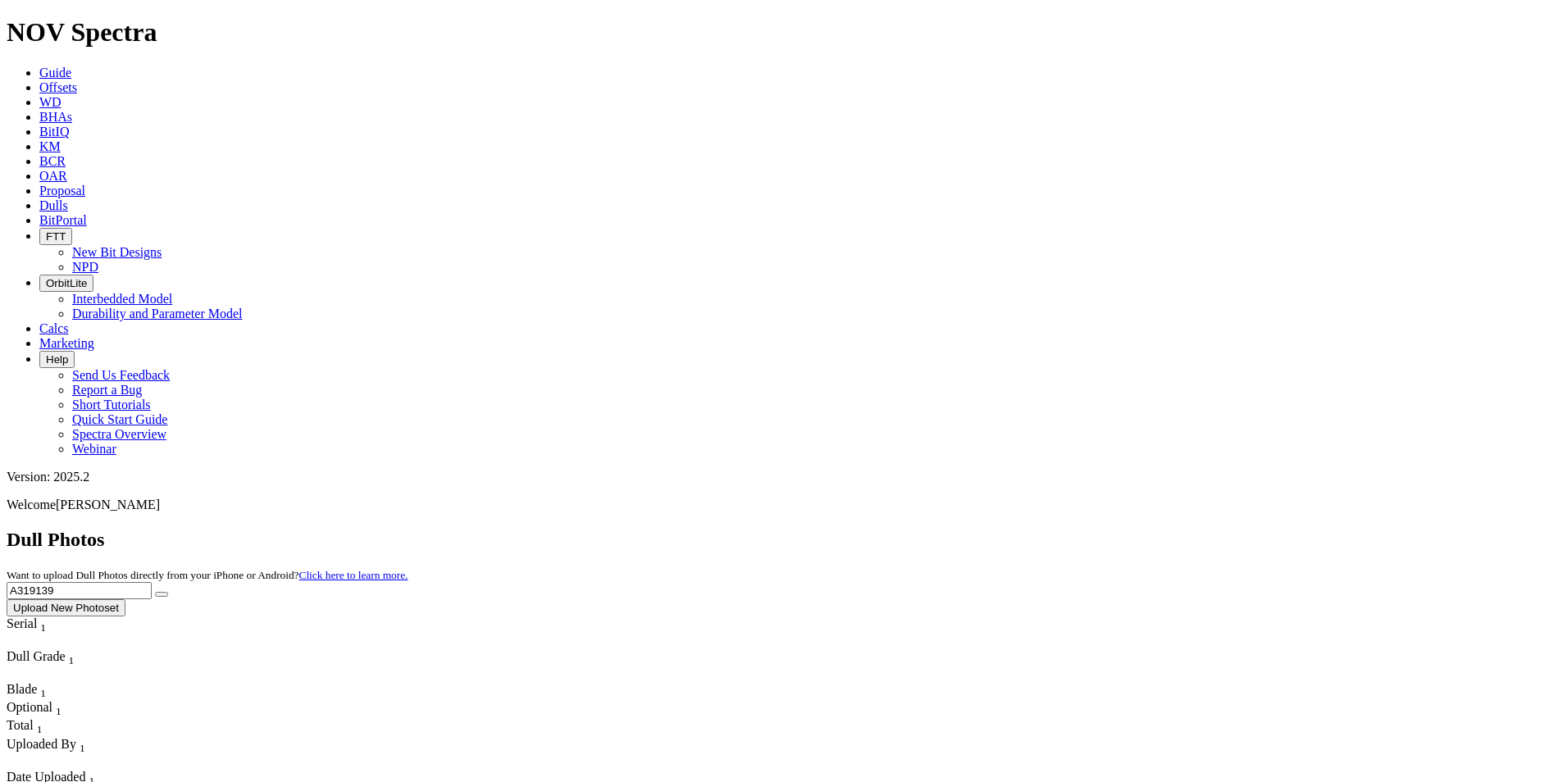
click at [155, 592] on button "submit" at bounding box center [161, 595] width 13 height 5
drag, startPoint x: 1218, startPoint y: 76, endPoint x: 1117, endPoint y: 60, distance: 102.3
click at [1119, 529] on div "Dull Photos Want to upload Dull Photos directly from your iPhone or Android? Cl…" at bounding box center [784, 573] width 1554 height 88
click at [155, 592] on button "submit" at bounding box center [161, 595] width 13 height 5
drag, startPoint x: 1263, startPoint y: 79, endPoint x: 1133, endPoint y: 68, distance: 130.5
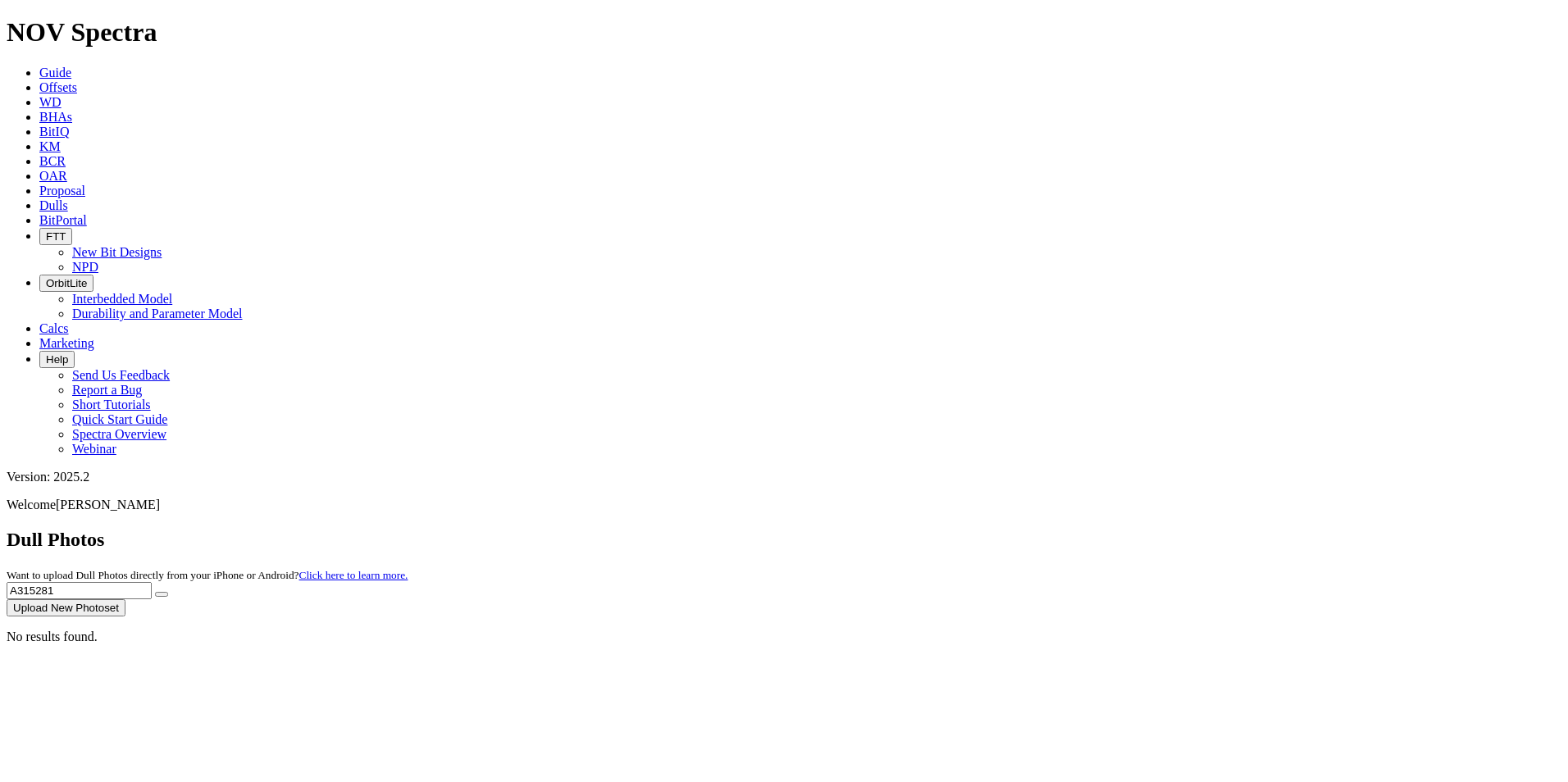
click at [1133, 529] on div "Dull Photos Want to upload Dull Photos directly from your iPhone or Android? Cl…" at bounding box center [784, 573] width 1554 height 88
click at [155, 592] on button "submit" at bounding box center [161, 595] width 13 height 5
drag, startPoint x: 1251, startPoint y: 90, endPoint x: 1238, endPoint y: 86, distance: 13.6
click at [1238, 529] on div "Dull Photos Want to upload Dull Photos directly from your iPhone or Android? Cl…" at bounding box center [784, 573] width 1554 height 88
drag, startPoint x: 1244, startPoint y: 76, endPoint x: 1132, endPoint y: 80, distance: 112.1
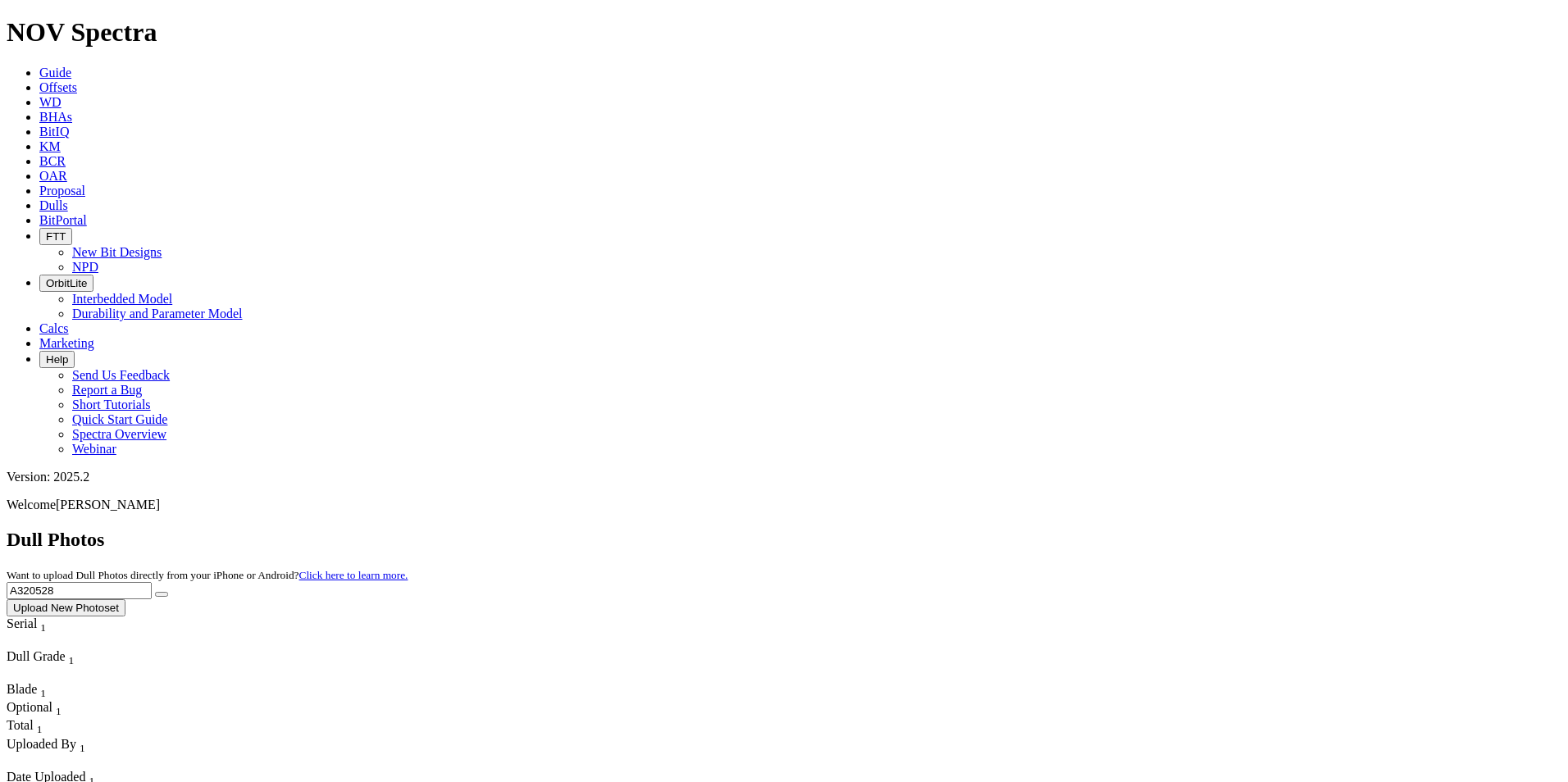
click at [1132, 529] on div "Dull Photos Want to upload Dull Photos directly from your iPhone or Android? Cl…" at bounding box center [784, 573] width 1554 height 88
click at [155, 592] on button "submit" at bounding box center [161, 595] width 13 height 5
drag, startPoint x: 1244, startPoint y: 70, endPoint x: 1170, endPoint y: 65, distance: 74.2
click at [152, 582] on input "A310175" at bounding box center [79, 591] width 145 height 17
click at [155, 592] on button "submit" at bounding box center [161, 595] width 13 height 5
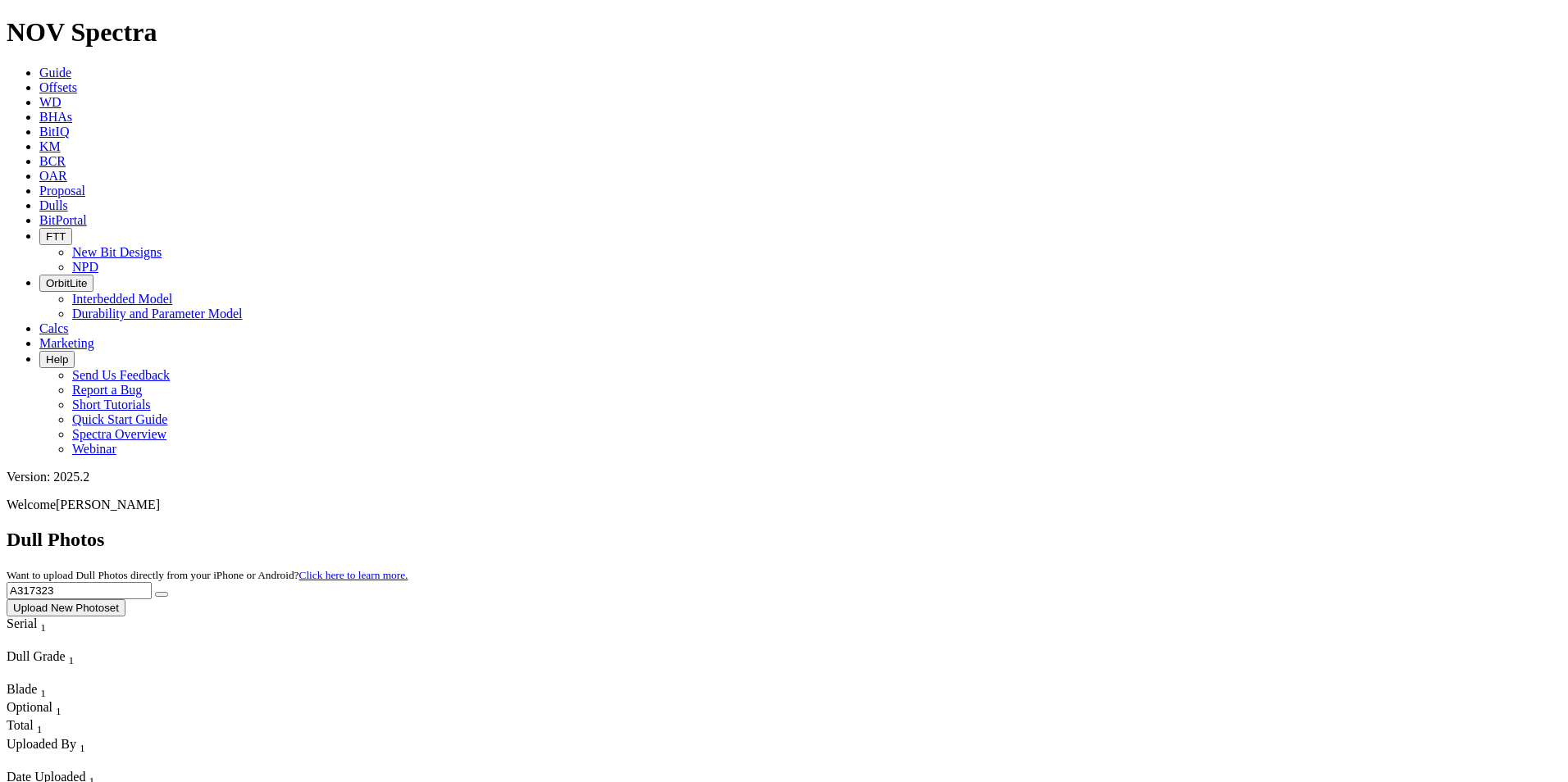
drag, startPoint x: 1251, startPoint y: 70, endPoint x: 1136, endPoint y: 66, distance: 115.1
click at [1136, 529] on div "Dull Photos Want to upload Dull Photos directly from your iPhone or Android? Cl…" at bounding box center [784, 573] width 1554 height 88
click at [155, 592] on button "submit" at bounding box center [161, 595] width 13 height 5
drag, startPoint x: 1244, startPoint y: 77, endPoint x: 1150, endPoint y: 66, distance: 94.6
click at [1150, 529] on div "Dull Photos Want to upload Dull Photos directly from your iPhone or Android? Cl…" at bounding box center [784, 573] width 1554 height 88
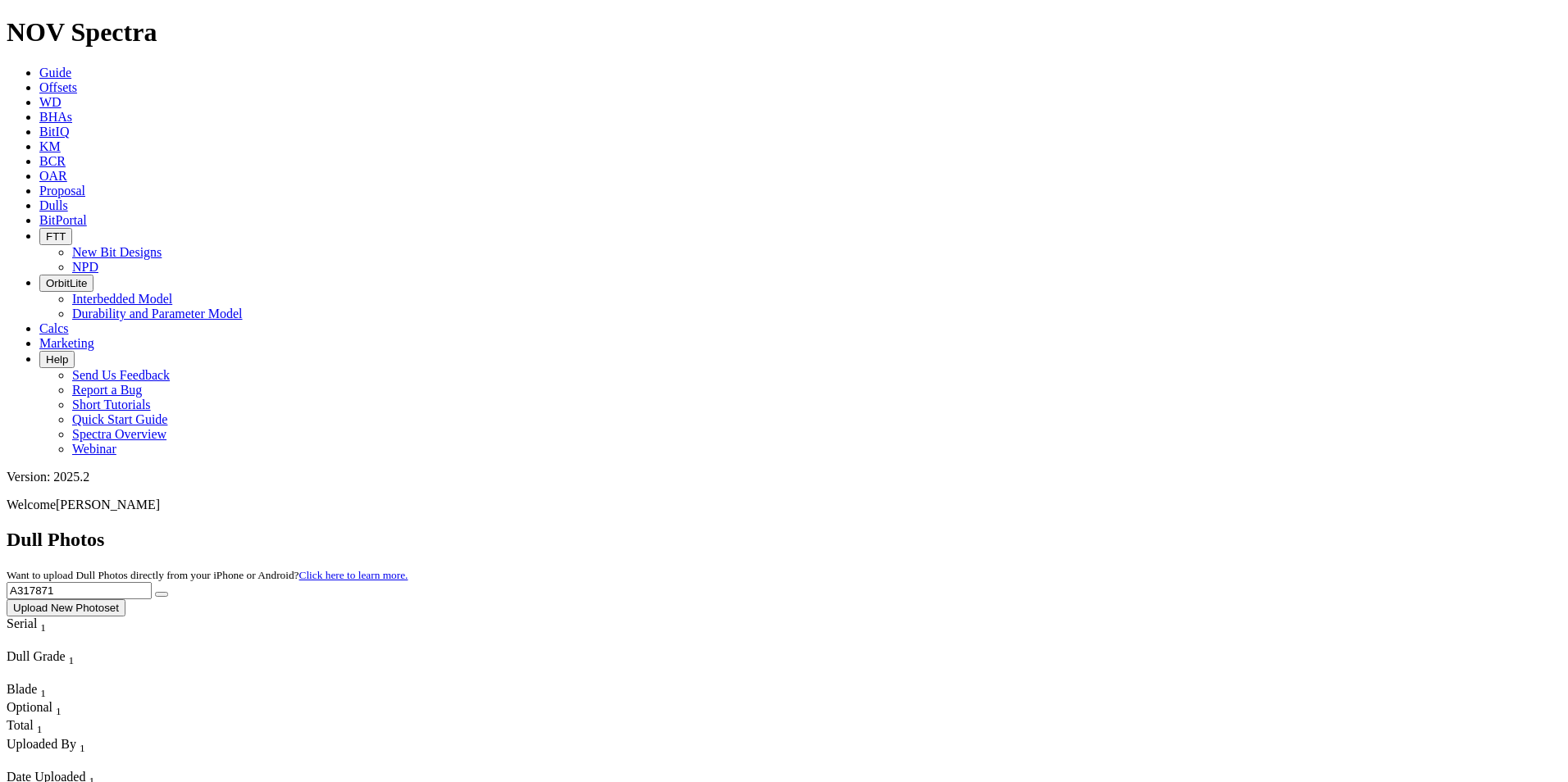
click at [155, 592] on button "submit" at bounding box center [161, 595] width 13 height 5
drag, startPoint x: 1216, startPoint y: 75, endPoint x: 1105, endPoint y: 64, distance: 111.5
click at [1115, 529] on div "Dull Photos Want to upload Dull Photos directly from your iPhone or Android? Cl…" at bounding box center [784, 573] width 1554 height 88
click at [155, 592] on button "submit" at bounding box center [161, 595] width 13 height 5
drag, startPoint x: 1289, startPoint y: 58, endPoint x: 1266, endPoint y: 69, distance: 25.5
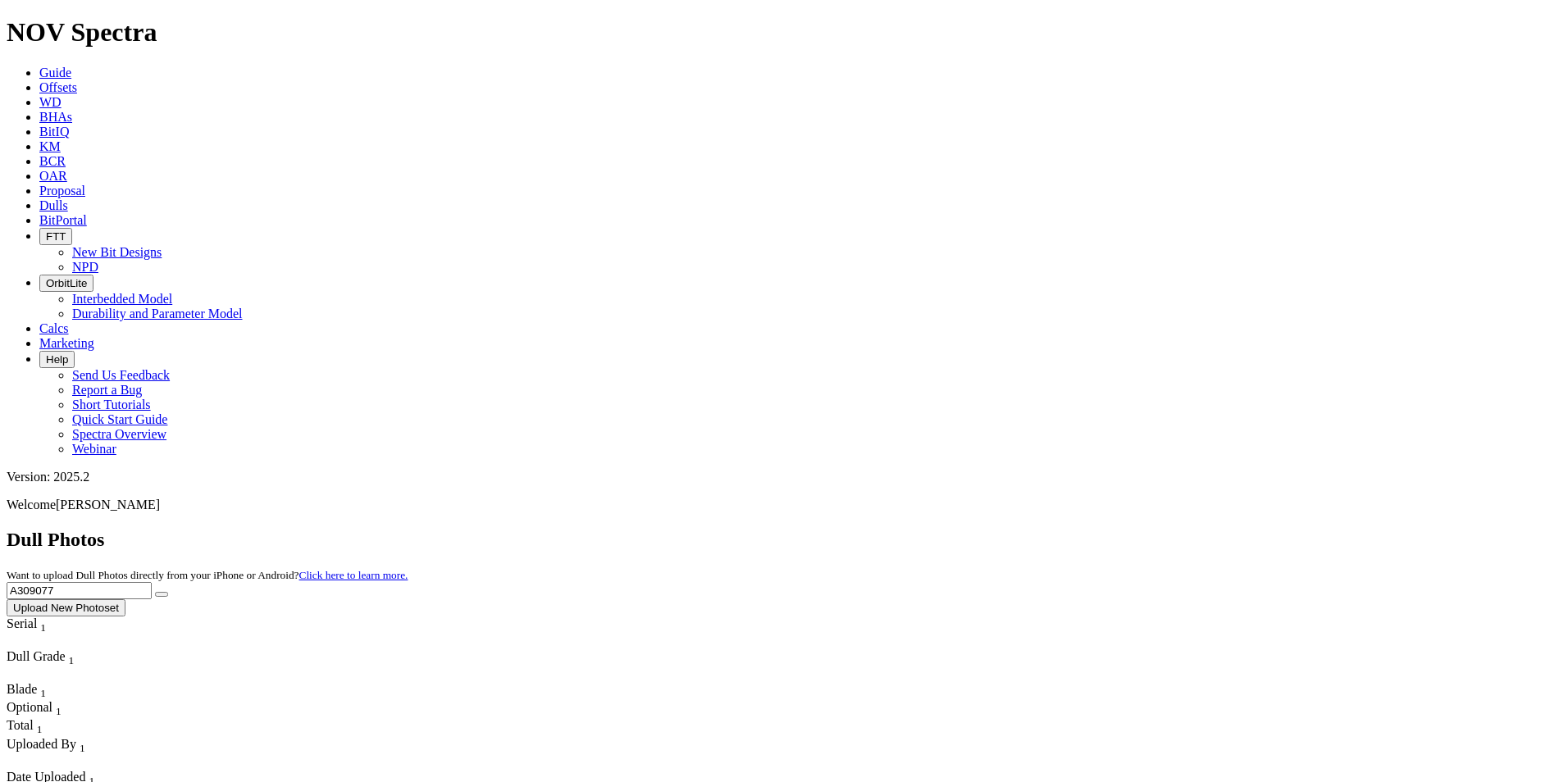
click at [1269, 529] on div "Dull Photos Want to upload Dull Photos directly from your iPhone or Android? Cl…" at bounding box center [784, 573] width 1554 height 88
drag, startPoint x: 1266, startPoint y: 69, endPoint x: 1166, endPoint y: 62, distance: 100.2
click at [1166, 529] on div "Dull Photos Want to upload Dull Photos directly from your iPhone or Android? Cl…" at bounding box center [784, 573] width 1554 height 88
type input "A321555"
click at [155, 592] on button "submit" at bounding box center [161, 595] width 13 height 5
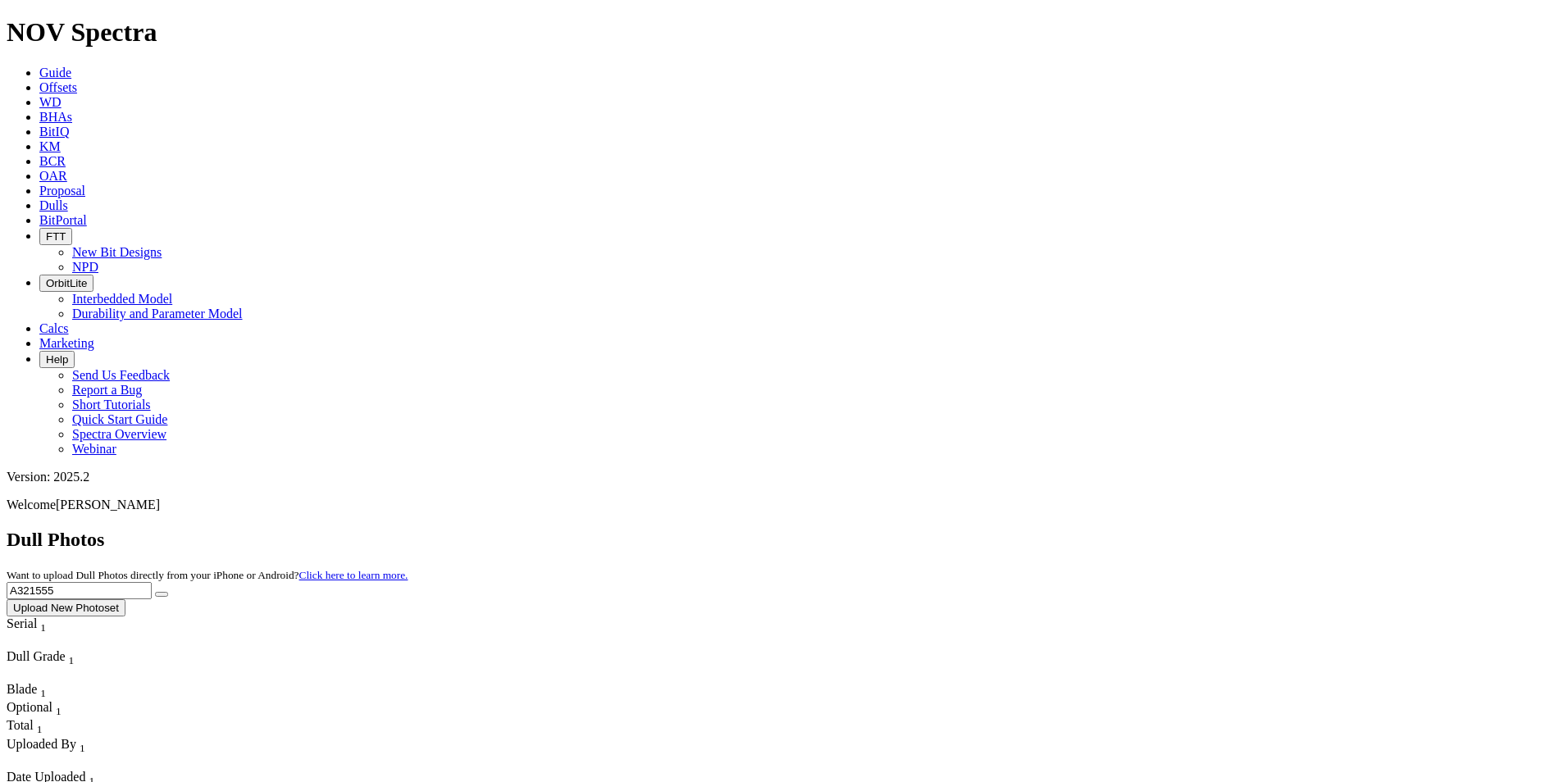
drag, startPoint x: 1233, startPoint y: 83, endPoint x: 1158, endPoint y: 76, distance: 75.3
click at [1158, 529] on div "Dull Photos Want to upload Dull Photos directly from your iPhone or Android? Cl…" at bounding box center [784, 573] width 1554 height 88
click at [155, 592] on button "submit" at bounding box center [161, 595] width 13 height 5
drag, startPoint x: 1326, startPoint y: 58, endPoint x: 1188, endPoint y: 64, distance: 138.1
click at [1188, 529] on div "Dull Photos Want to upload Dull Photos directly from your iPhone or Android? Cl…" at bounding box center [784, 573] width 1554 height 88
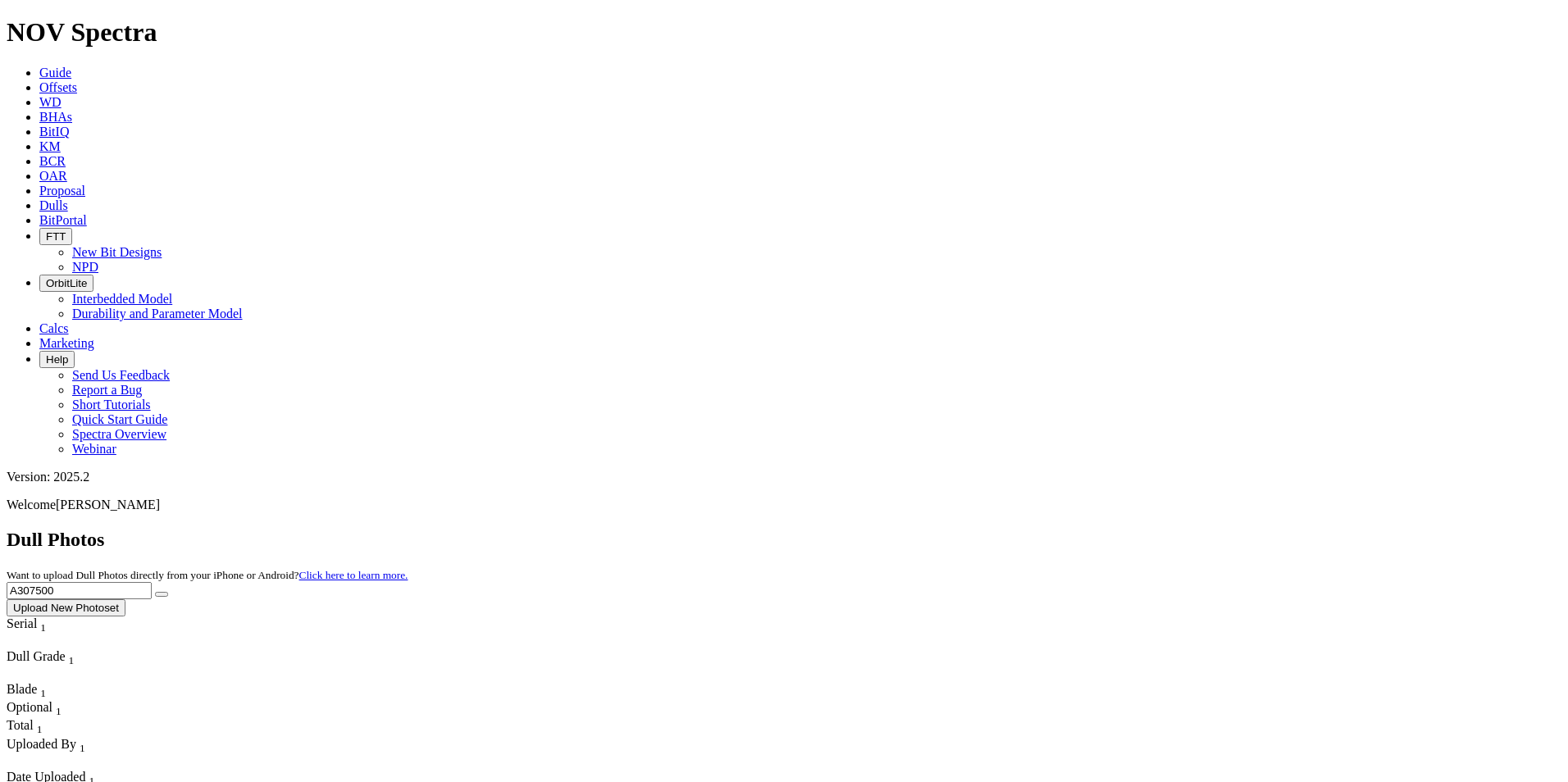
drag, startPoint x: 1268, startPoint y: 76, endPoint x: 1124, endPoint y: 72, distance: 144.1
click at [1124, 529] on div "Dull Photos Want to upload Dull Photos directly from your iPhone or Android? Cl…" at bounding box center [784, 573] width 1554 height 88
click at [162, 595] on icon "submit" at bounding box center [162, 595] width 0 height 0
drag, startPoint x: 1245, startPoint y: 86, endPoint x: 1132, endPoint y: 82, distance: 113.1
click at [1134, 529] on div "Dull Photos Want to upload Dull Photos directly from your iPhone or Android? Cl…" at bounding box center [784, 573] width 1554 height 88
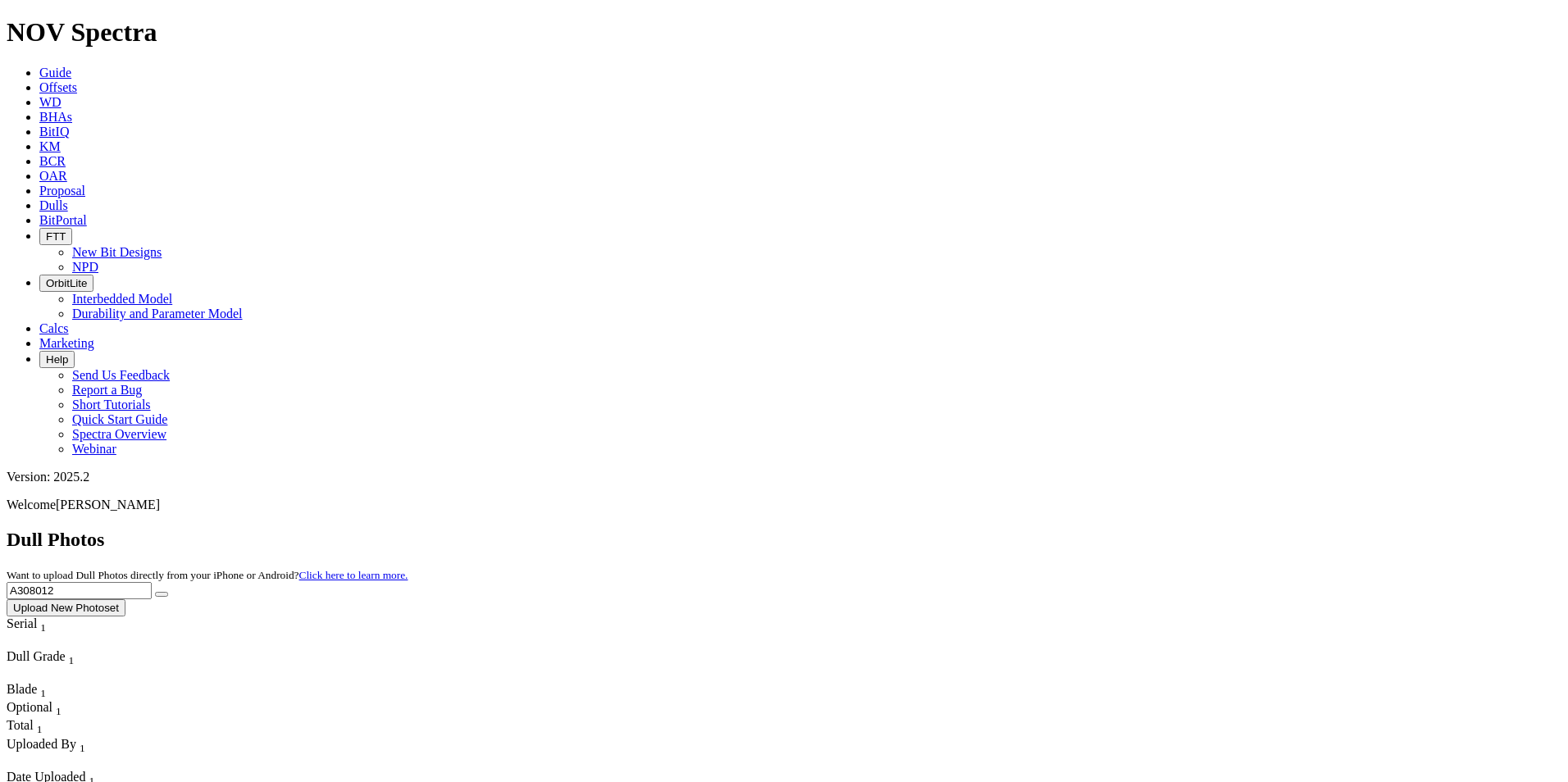
click at [162, 595] on icon "submit" at bounding box center [162, 595] width 0 height 0
drag, startPoint x: 1272, startPoint y: 80, endPoint x: 1091, endPoint y: 63, distance: 181.8
click at [1091, 529] on div "Dull Photos Want to upload Dull Photos directly from your iPhone or Android? Cl…" at bounding box center [784, 573] width 1554 height 88
click at [162, 595] on icon "submit" at bounding box center [162, 595] width 0 height 0
drag, startPoint x: 1286, startPoint y: 78, endPoint x: 1172, endPoint y: 64, distance: 114.9
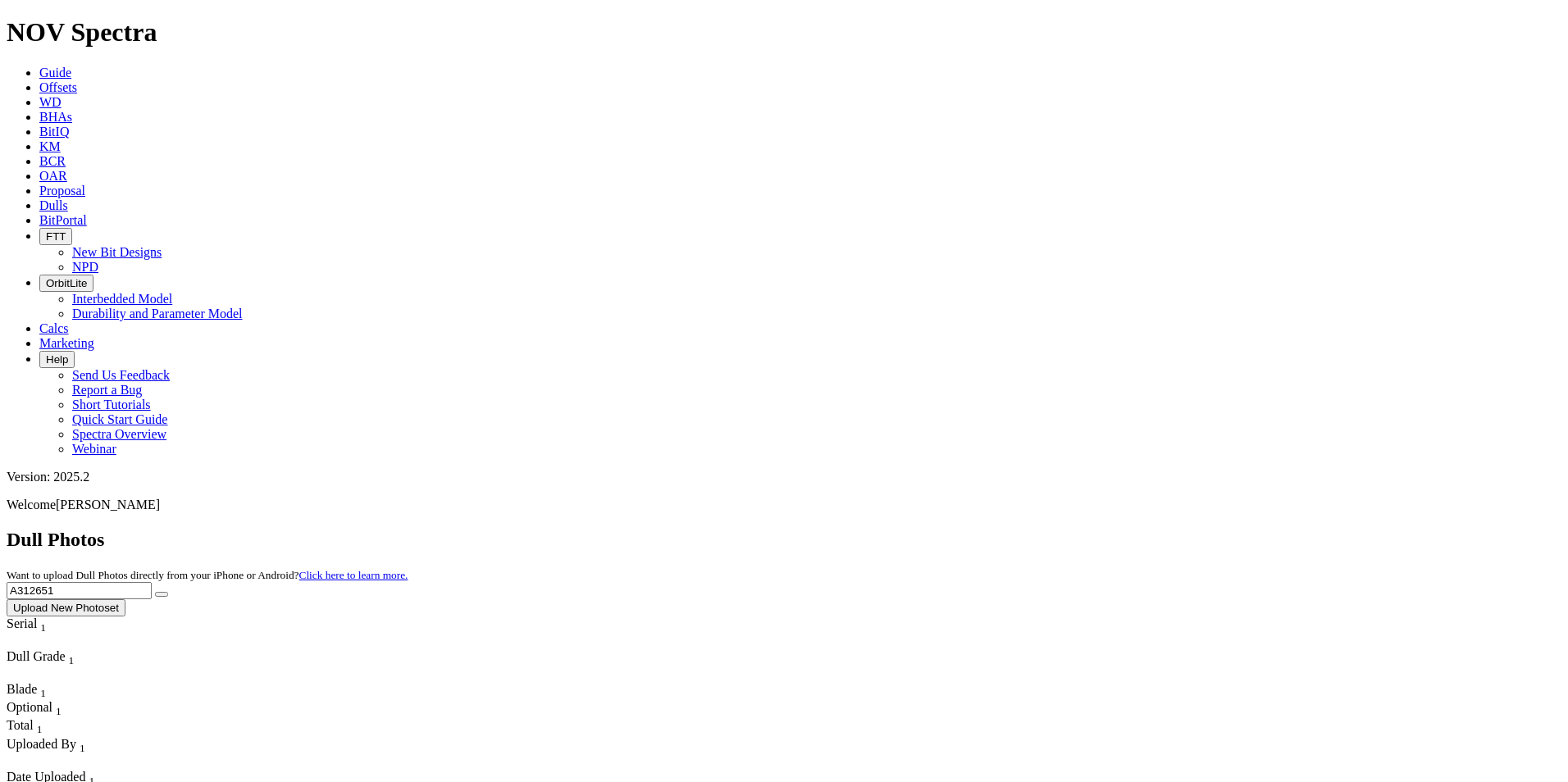
click at [152, 582] on input "A312651" at bounding box center [79, 591] width 145 height 17
click at [155, 592] on button "submit" at bounding box center [161, 595] width 13 height 5
drag, startPoint x: 1227, startPoint y: 75, endPoint x: 1100, endPoint y: 45, distance: 130.5
click at [1100, 45] on div "NOV Spectra Guide Offsets WD BHAs BitIQ KM BCR OAR Proposal EBRR Dulls BitPorta…" at bounding box center [784, 330] width 1554 height 627
click at [155, 592] on button "submit" at bounding box center [161, 595] width 13 height 5
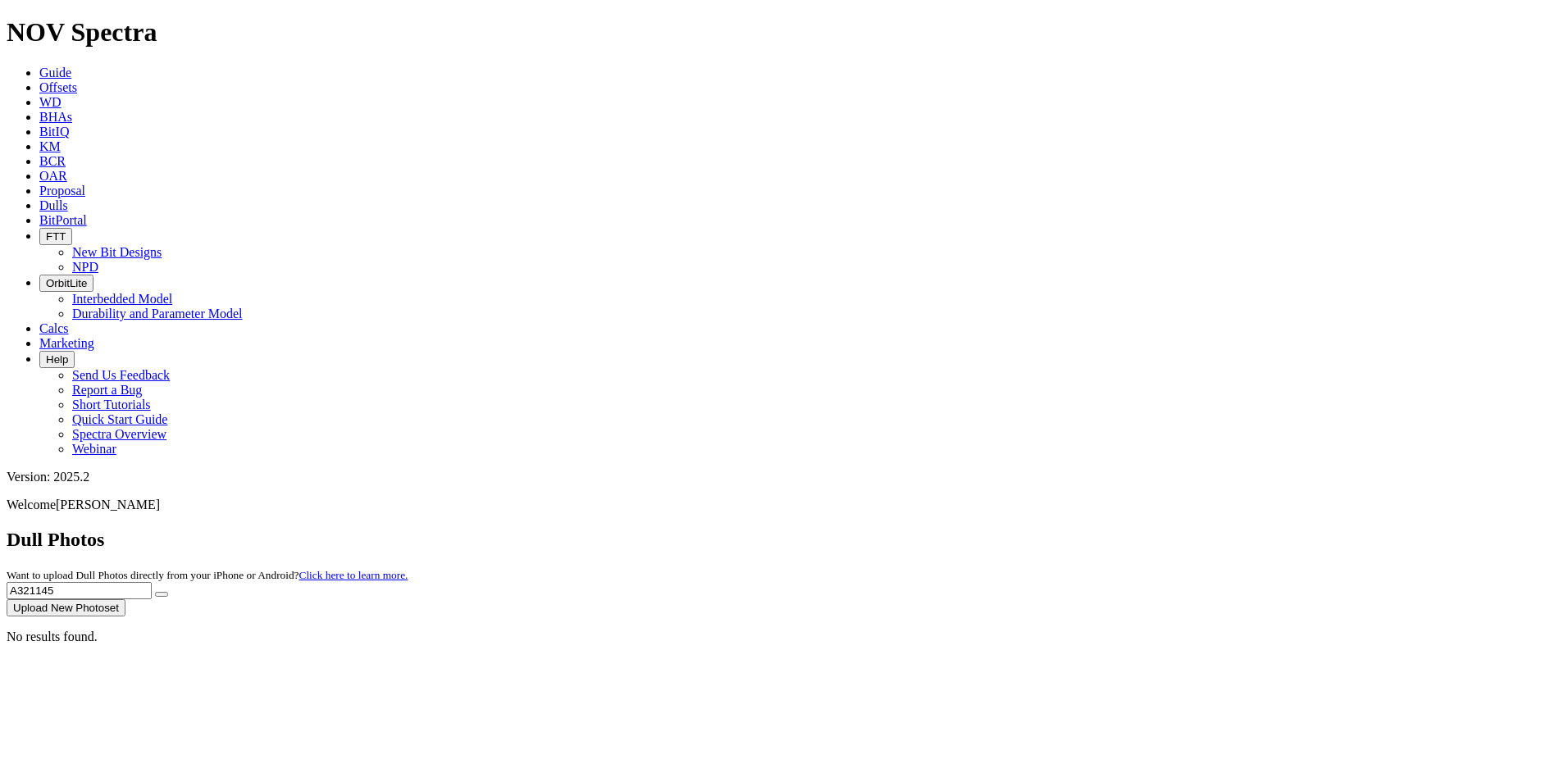
drag, startPoint x: 1265, startPoint y: 65, endPoint x: 1149, endPoint y: 68, distance: 116.0
click at [1149, 529] on div "Dull Photos Want to upload Dull Photos directly from your iPhone or Android? Cl…" at bounding box center [784, 573] width 1554 height 88
click at [168, 592] on button "submit" at bounding box center [161, 595] width 13 height 5
drag, startPoint x: 1248, startPoint y: 71, endPoint x: 1144, endPoint y: 67, distance: 104.1
click at [1144, 529] on div "Dull Photos Want to upload Dull Photos directly from your iPhone or Android? Cl…" at bounding box center [784, 573] width 1554 height 88
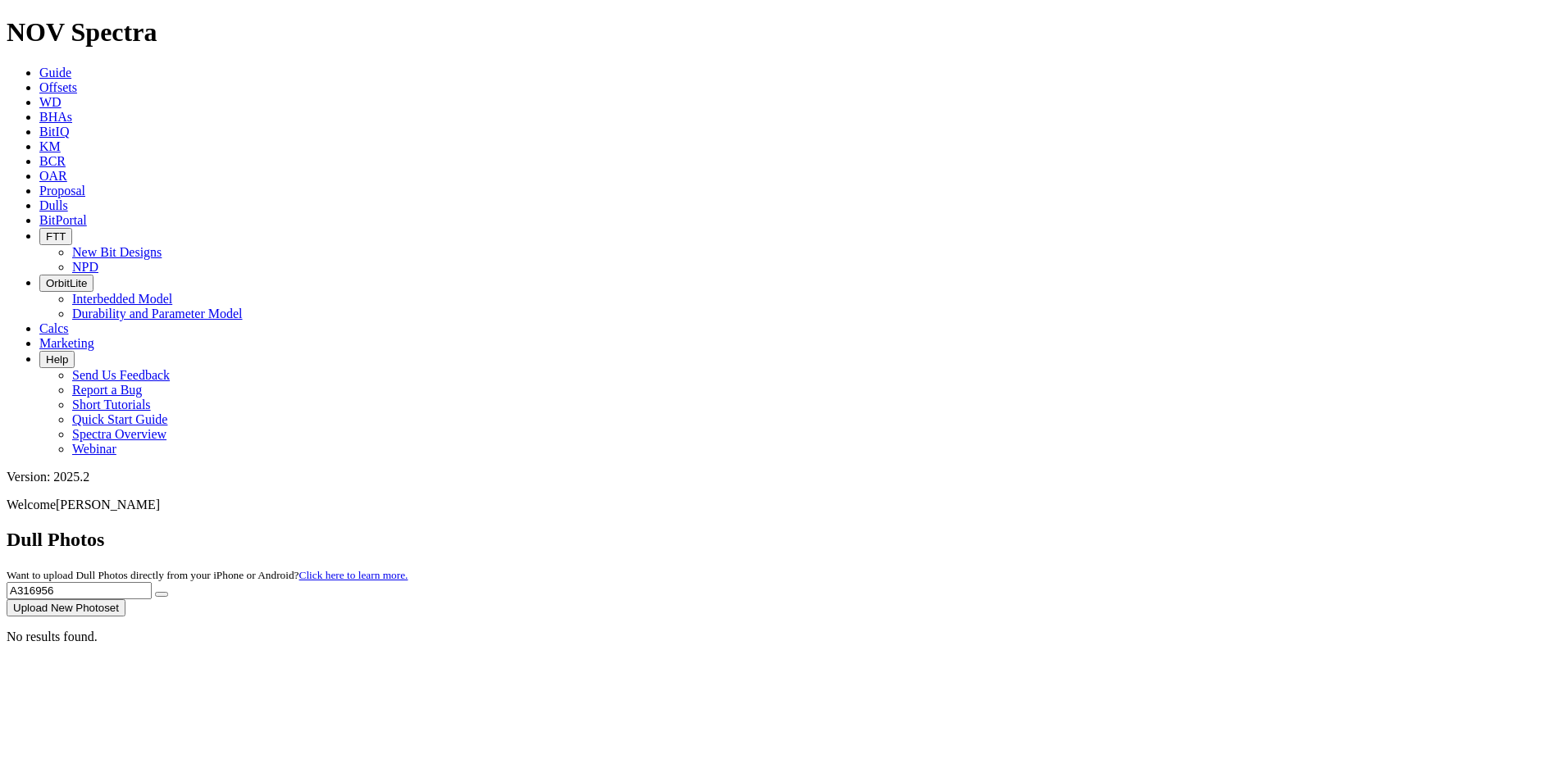
click at [155, 592] on button "submit" at bounding box center [161, 595] width 13 height 5
drag, startPoint x: 1251, startPoint y: 72, endPoint x: 1170, endPoint y: 67, distance: 81.2
click at [152, 582] on input "A316956" at bounding box center [79, 591] width 145 height 17
type input "A320041"
click at [155, 592] on button "submit" at bounding box center [161, 595] width 13 height 5
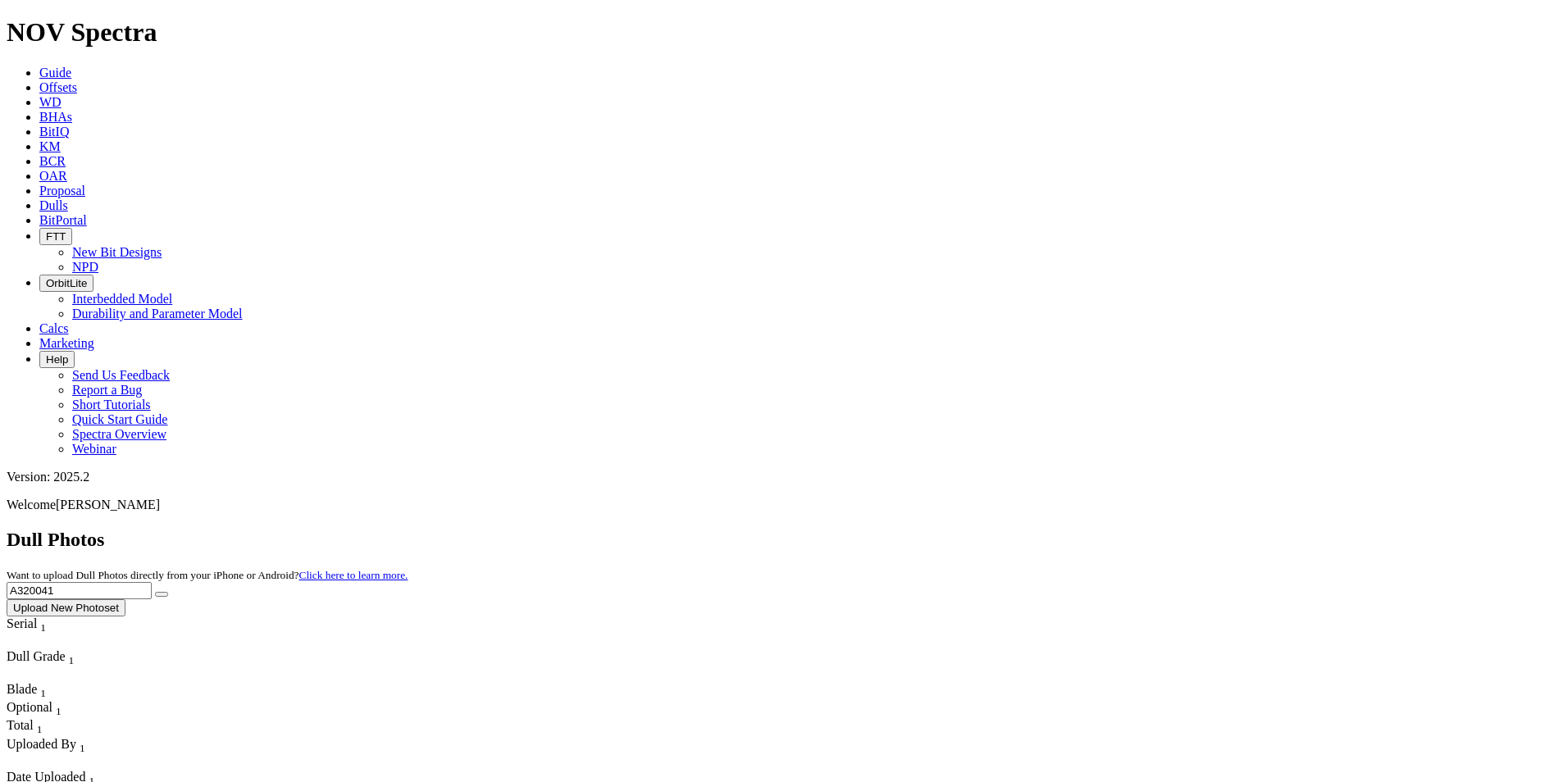
drag, startPoint x: 1285, startPoint y: 72, endPoint x: 1072, endPoint y: 59, distance: 213.4
click at [1072, 529] on div "Dull Photos Want to upload Dull Photos directly from your iPhone or Android? Cl…" at bounding box center [784, 573] width 1554 height 88
click at [155, 592] on button "submit" at bounding box center [161, 595] width 13 height 5
drag, startPoint x: 1225, startPoint y: 68, endPoint x: 1161, endPoint y: 69, distance: 64.0
click at [1161, 529] on div "Dull Photos Want to upload Dull Photos directly from your iPhone or Android? Cl…" at bounding box center [784, 573] width 1554 height 88
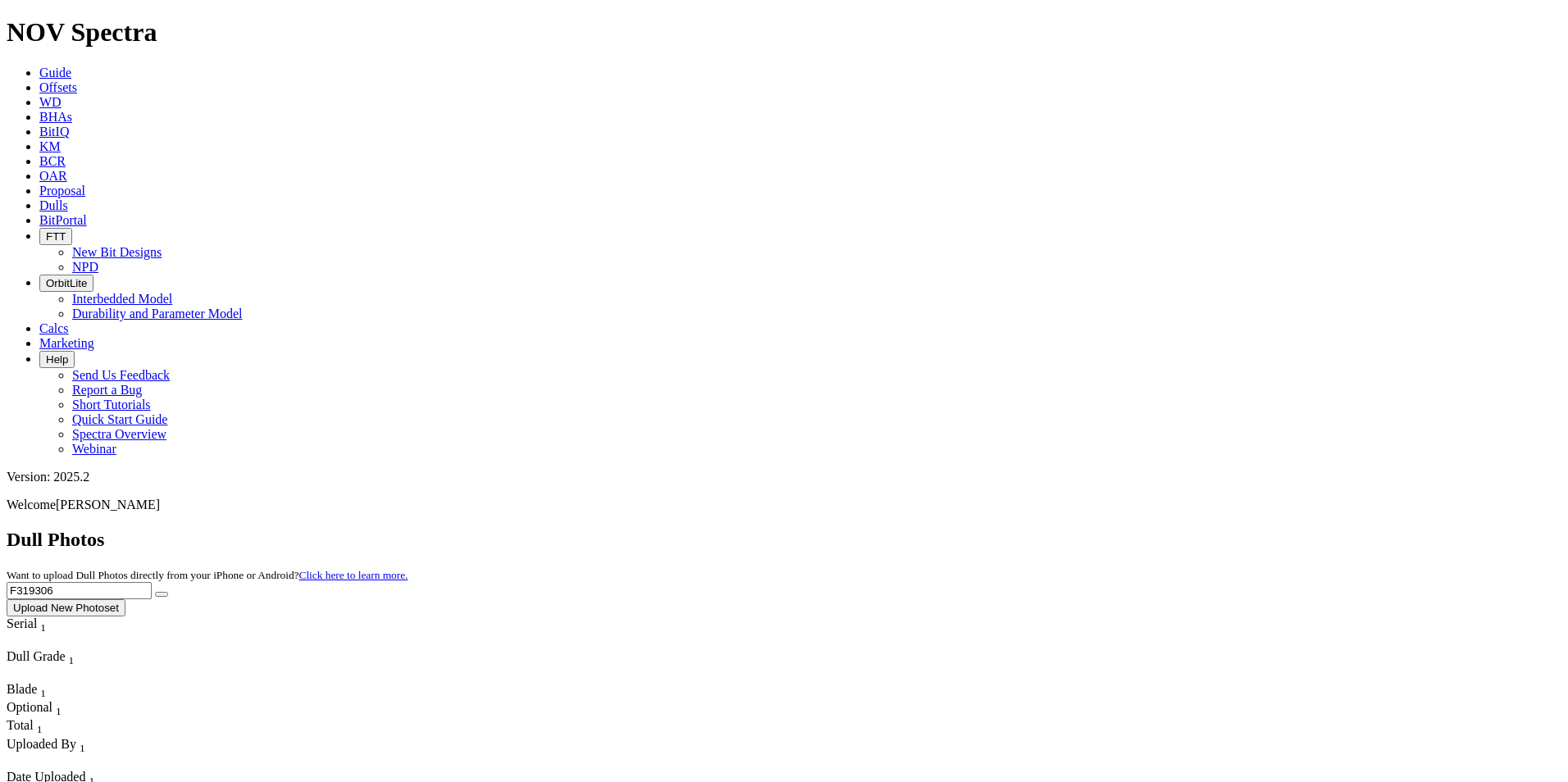
click at [155, 592] on button "submit" at bounding box center [161, 595] width 13 height 5
drag, startPoint x: 1240, startPoint y: 73, endPoint x: 1159, endPoint y: 66, distance: 81.3
click at [1159, 529] on div "Dull Photos Want to upload Dull Photos directly from your iPhone or Android? Cl…" at bounding box center [784, 573] width 1554 height 88
click at [168, 592] on button "submit" at bounding box center [161, 595] width 13 height 5
drag, startPoint x: 1233, startPoint y: 73, endPoint x: 1145, endPoint y: 72, distance: 88.0
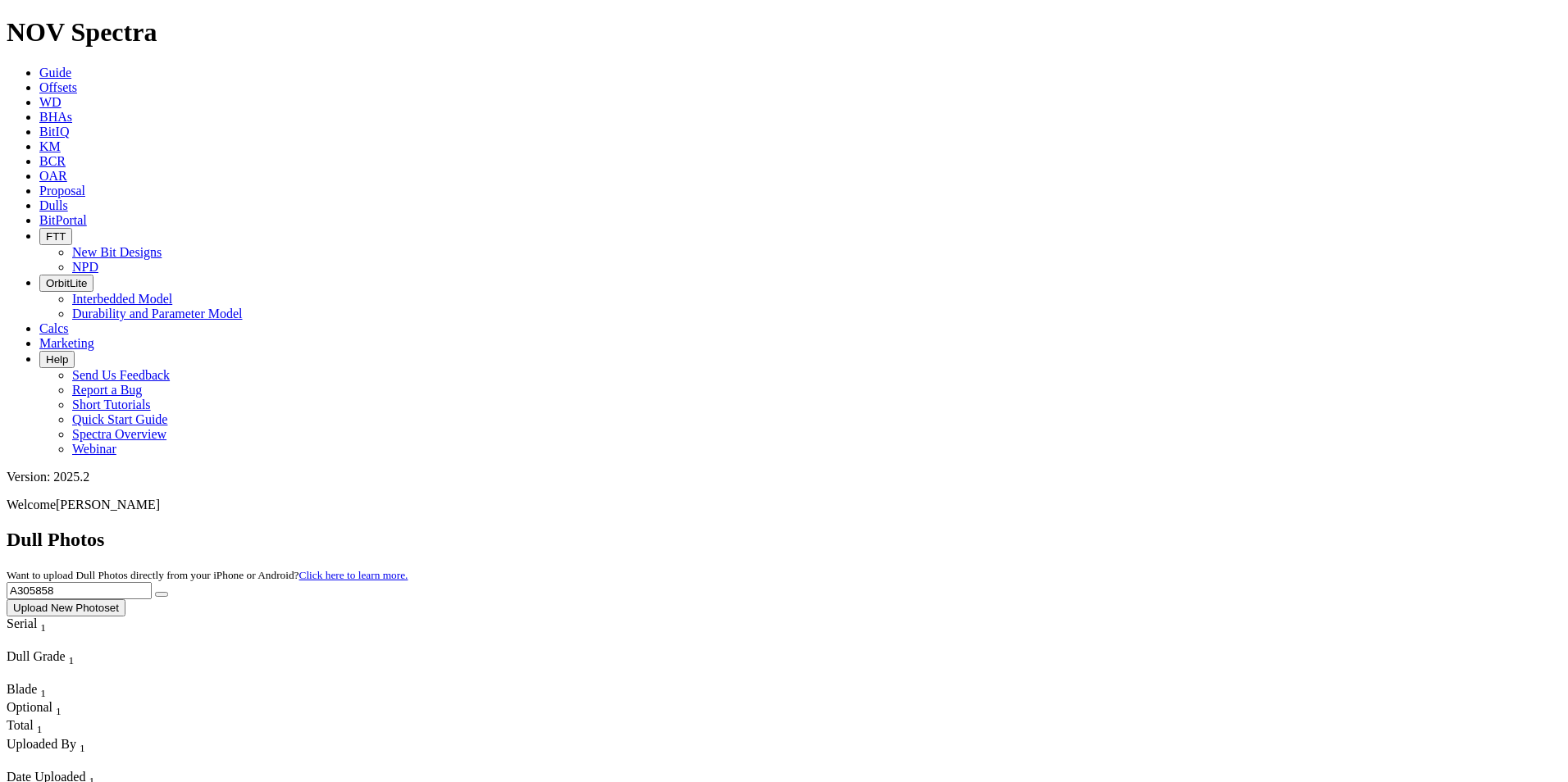
click at [1150, 529] on div "Dull Photos Want to upload Dull Photos directly from your iPhone or Android? Cl…" at bounding box center [784, 573] width 1554 height 88
type input "F318358"
click at [168, 592] on button "submit" at bounding box center [161, 595] width 13 height 5
drag, startPoint x: 1270, startPoint y: 72, endPoint x: 1136, endPoint y: 60, distance: 134.5
click at [1136, 529] on div "Dull Photos Want to upload Dull Photos directly from your iPhone or Android? Cl…" at bounding box center [784, 573] width 1554 height 88
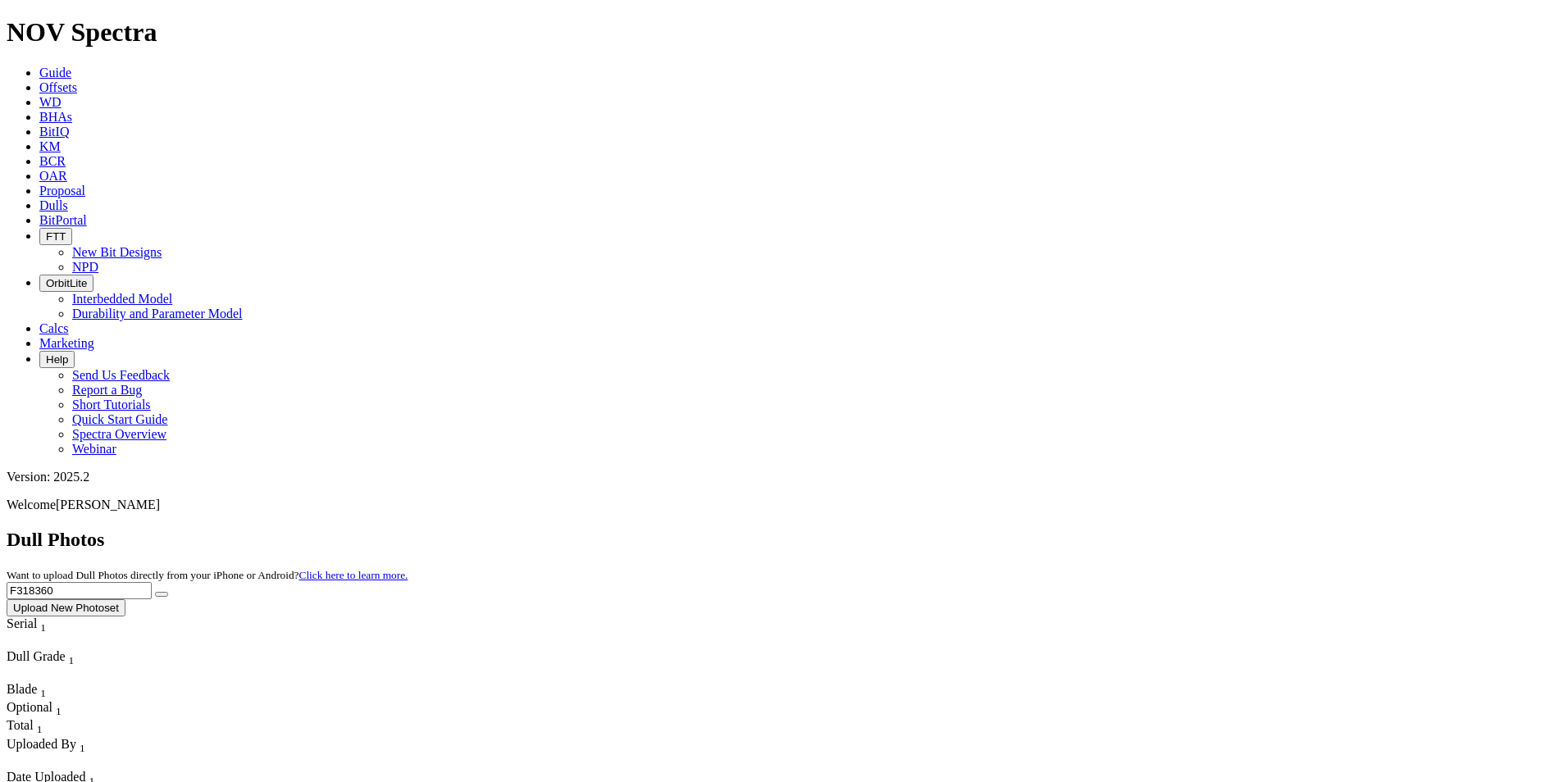
click at [155, 592] on button "submit" at bounding box center [161, 595] width 13 height 5
drag, startPoint x: 1244, startPoint y: 69, endPoint x: 1200, endPoint y: 72, distance: 44.1
click at [152, 582] on input "F318360" at bounding box center [79, 591] width 145 height 17
click at [155, 592] on button "submit" at bounding box center [161, 595] width 13 height 5
click at [152, 582] on input "F318359" at bounding box center [79, 591] width 145 height 17
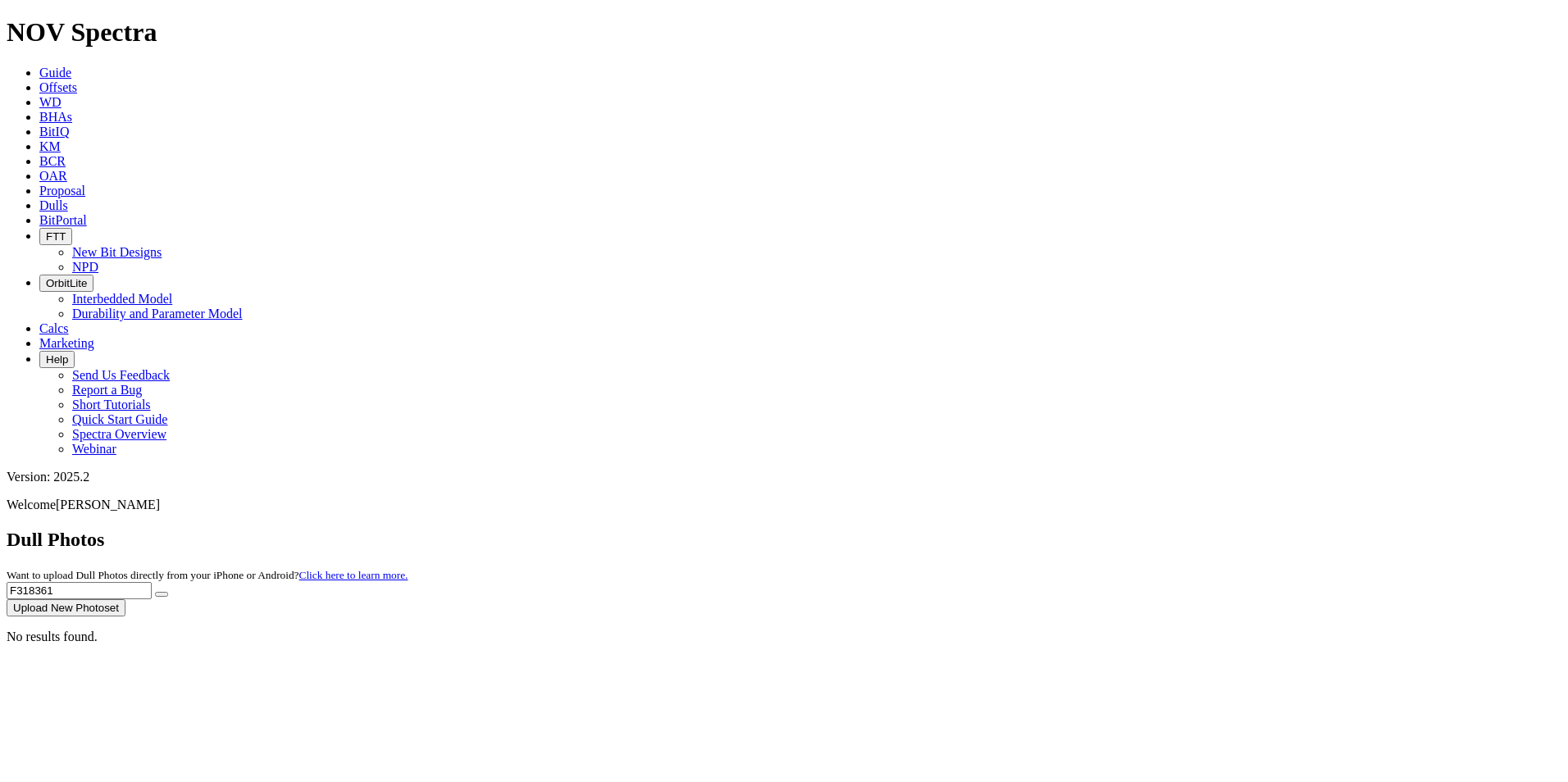
click at [155, 592] on button "submit" at bounding box center [161, 595] width 13 height 5
drag, startPoint x: 1231, startPoint y: 72, endPoint x: 1151, endPoint y: 69, distance: 80.1
click at [1151, 529] on div "Dull Photos Want to upload Dull Photos directly from your iPhone or Android? Cl…" at bounding box center [784, 573] width 1554 height 88
click at [168, 592] on button "submit" at bounding box center [161, 595] width 13 height 5
drag, startPoint x: 1269, startPoint y: 80, endPoint x: 1172, endPoint y: 69, distance: 97.6
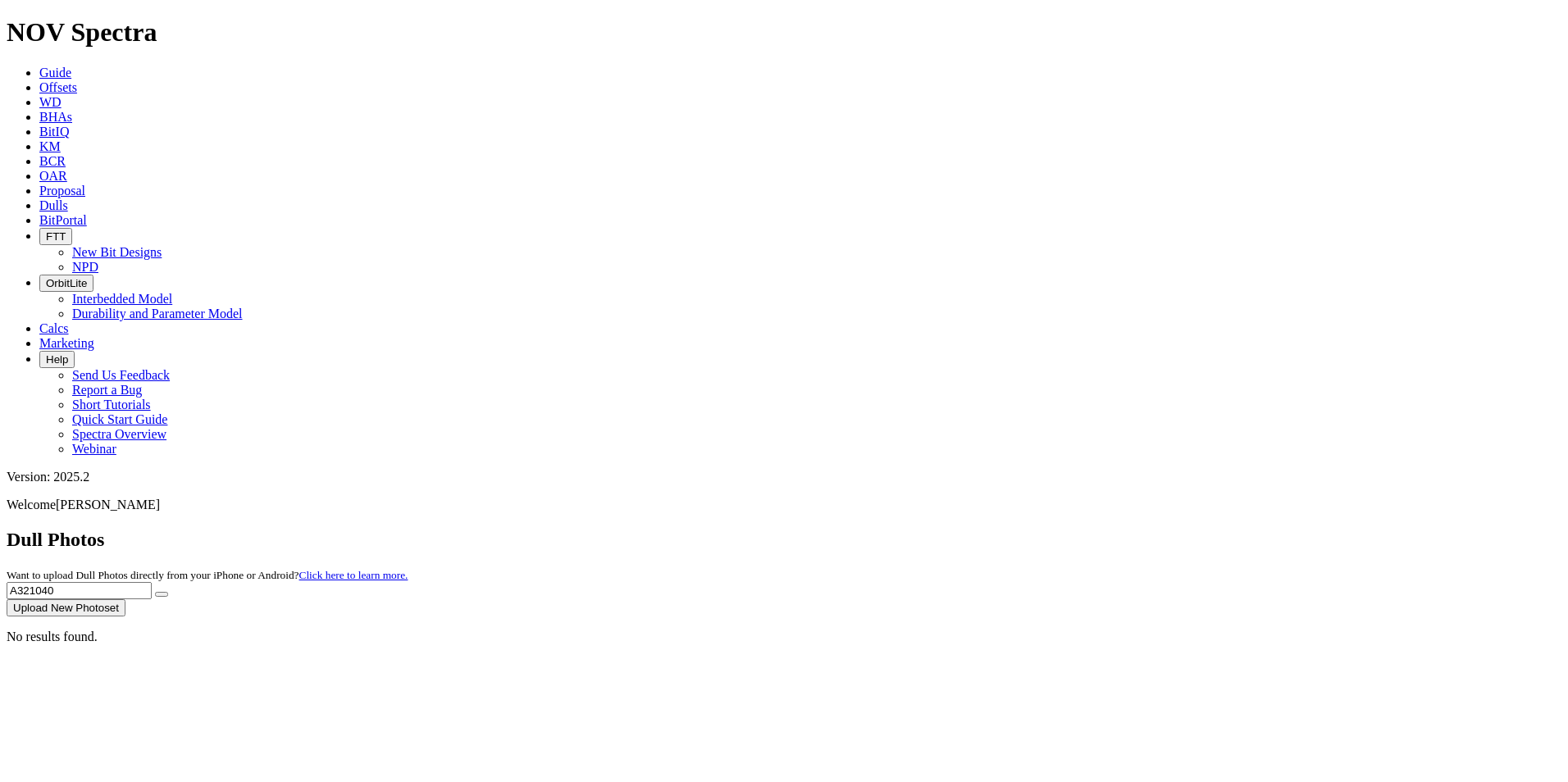
click at [152, 582] on input "A321040" at bounding box center [79, 591] width 145 height 17
click at [162, 595] on icon "submit" at bounding box center [162, 595] width 0 height 0
drag, startPoint x: 1277, startPoint y: 66, endPoint x: 1155, endPoint y: 64, distance: 122.0
click at [1155, 529] on div "Dull Photos Want to upload Dull Photos directly from your iPhone or Android? Cl…" at bounding box center [784, 573] width 1554 height 88
click at [162, 595] on icon "submit" at bounding box center [162, 595] width 0 height 0
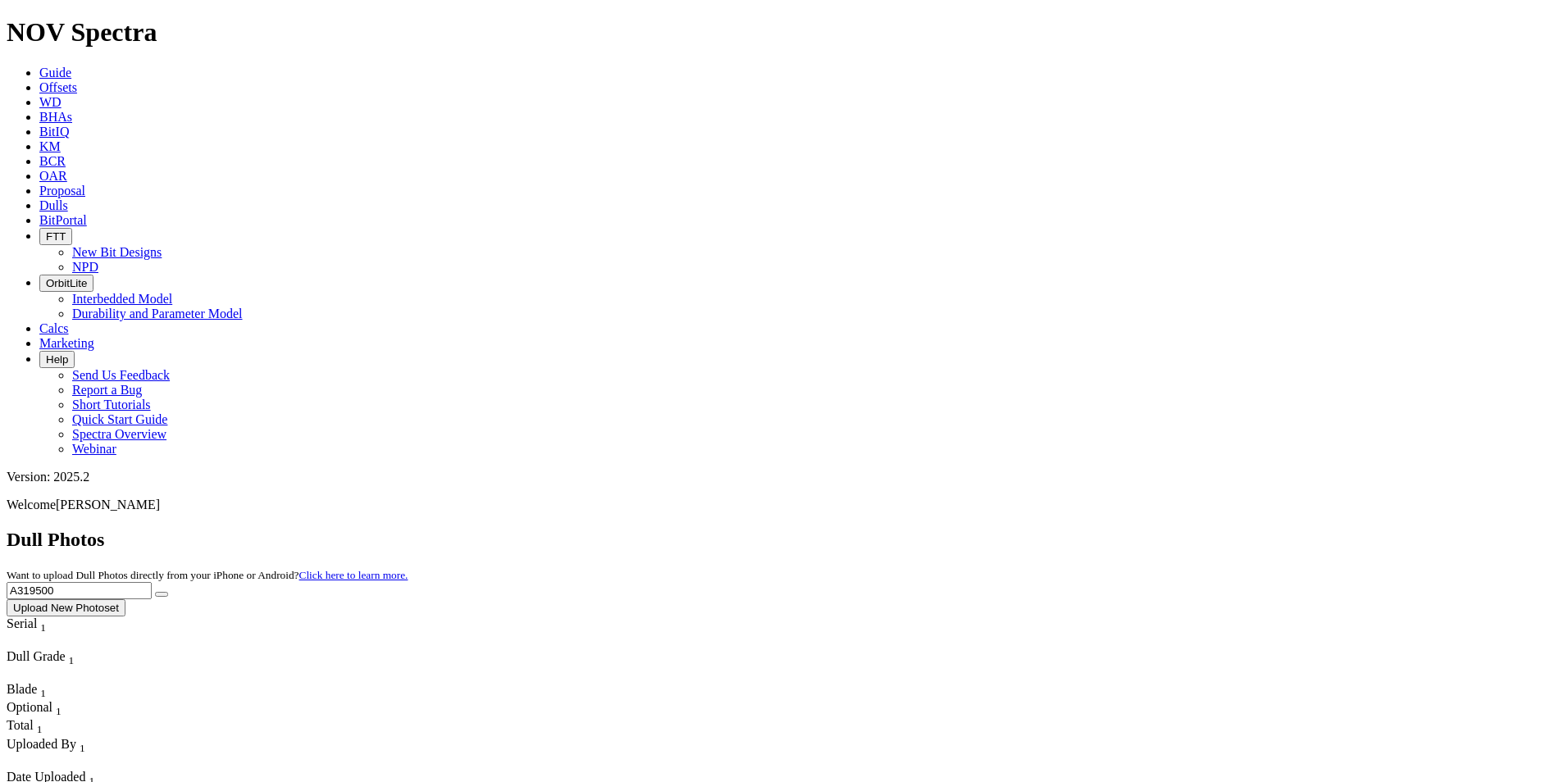
click at [152, 582] on input "A319500" at bounding box center [79, 591] width 145 height 17
click at [162, 595] on icon "submit" at bounding box center [162, 595] width 0 height 0
click at [152, 582] on input "A319499" at bounding box center [79, 591] width 145 height 17
type input "A"
click at [155, 592] on button "submit" at bounding box center [161, 595] width 13 height 5
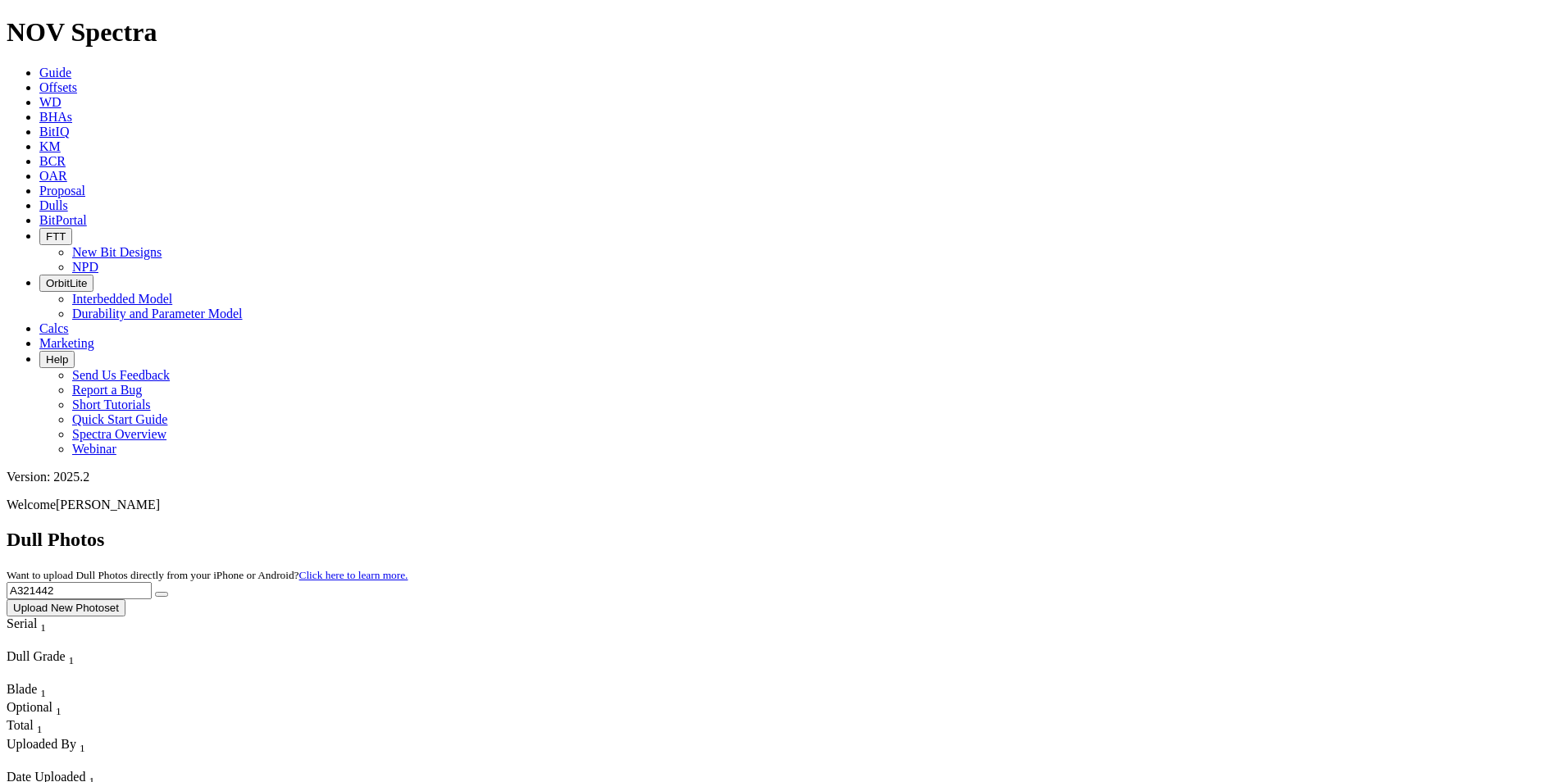
drag, startPoint x: 1247, startPoint y: 70, endPoint x: 1156, endPoint y: 67, distance: 91.0
click at [1156, 529] on div "Dull Photos Want to upload Dull Photos directly from your iPhone or Android? Cl…" at bounding box center [784, 573] width 1554 height 88
click at [155, 592] on button "submit" at bounding box center [161, 595] width 13 height 5
drag, startPoint x: 1249, startPoint y: 70, endPoint x: 1100, endPoint y: 81, distance: 149.4
click at [1100, 529] on div "Dull Photos Want to upload Dull Photos directly from your iPhone or Android? Cl…" at bounding box center [784, 573] width 1554 height 88
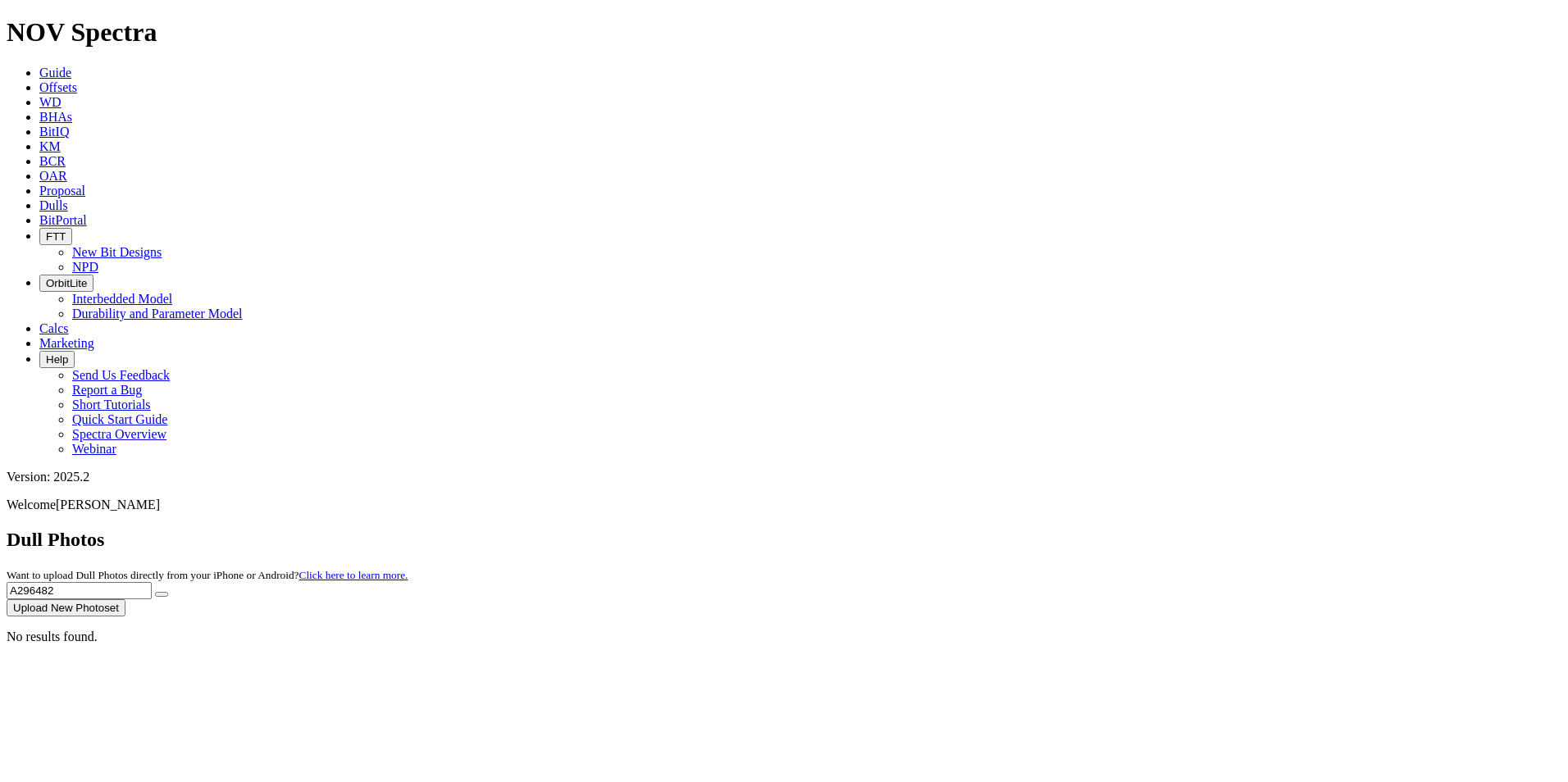
click at [168, 592] on button "submit" at bounding box center [161, 595] width 13 height 5
drag, startPoint x: 1264, startPoint y: 67, endPoint x: 1154, endPoint y: 71, distance: 110.1
click at [1154, 529] on div "Dull Photos Want to upload Dull Photos directly from your iPhone or Android? Cl…" at bounding box center [784, 573] width 1554 height 88
click at [155, 592] on button "submit" at bounding box center [161, 595] width 13 height 5
click at [68, 198] on span "Dulls" at bounding box center [53, 205] width 29 height 14
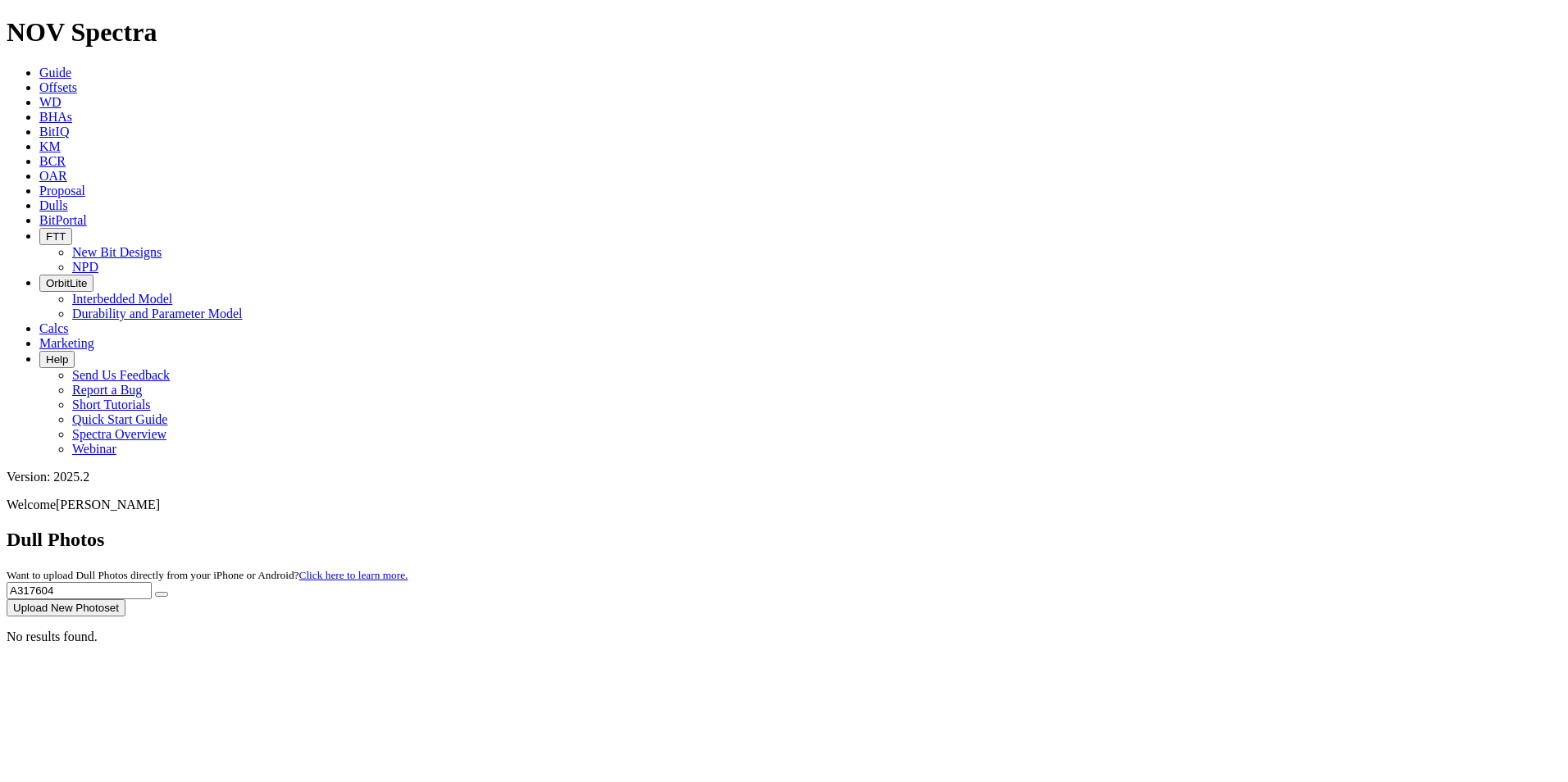
drag, startPoint x: 1266, startPoint y: 59, endPoint x: 1256, endPoint y: 64, distance: 11.2
click at [152, 582] on input "A317604" at bounding box center [79, 591] width 145 height 17
type input "A315006"
click at [155, 592] on button "submit" at bounding box center [161, 595] width 13 height 5
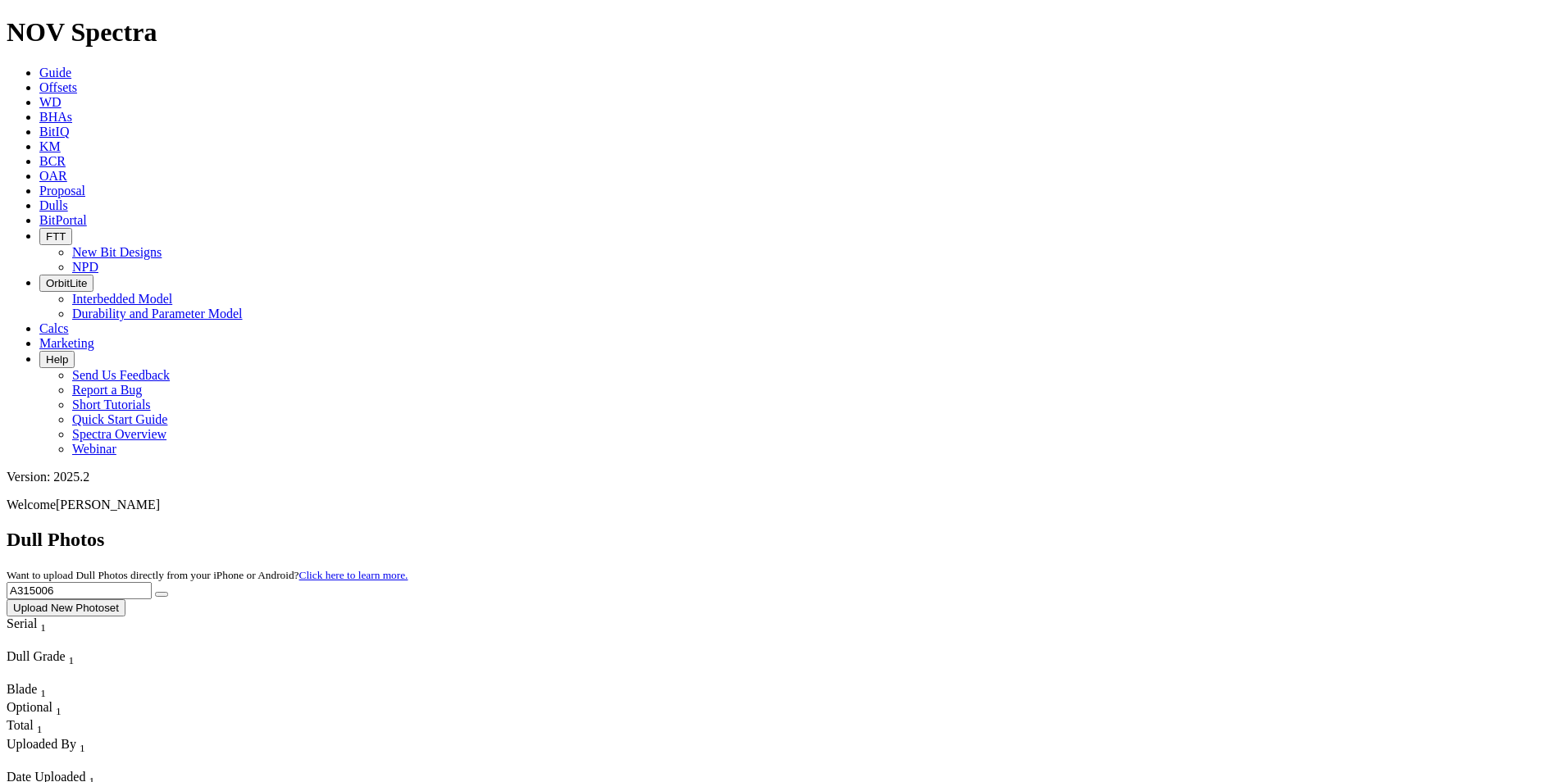
drag, startPoint x: 1243, startPoint y: 64, endPoint x: 1124, endPoint y: 69, distance: 119.1
click at [1124, 529] on div "Dull Photos Want to upload Dull Photos directly from your iPhone or Android? Cl…" at bounding box center [784, 573] width 1554 height 88
type input "A319448"
click at [155, 592] on button "submit" at bounding box center [161, 595] width 13 height 5
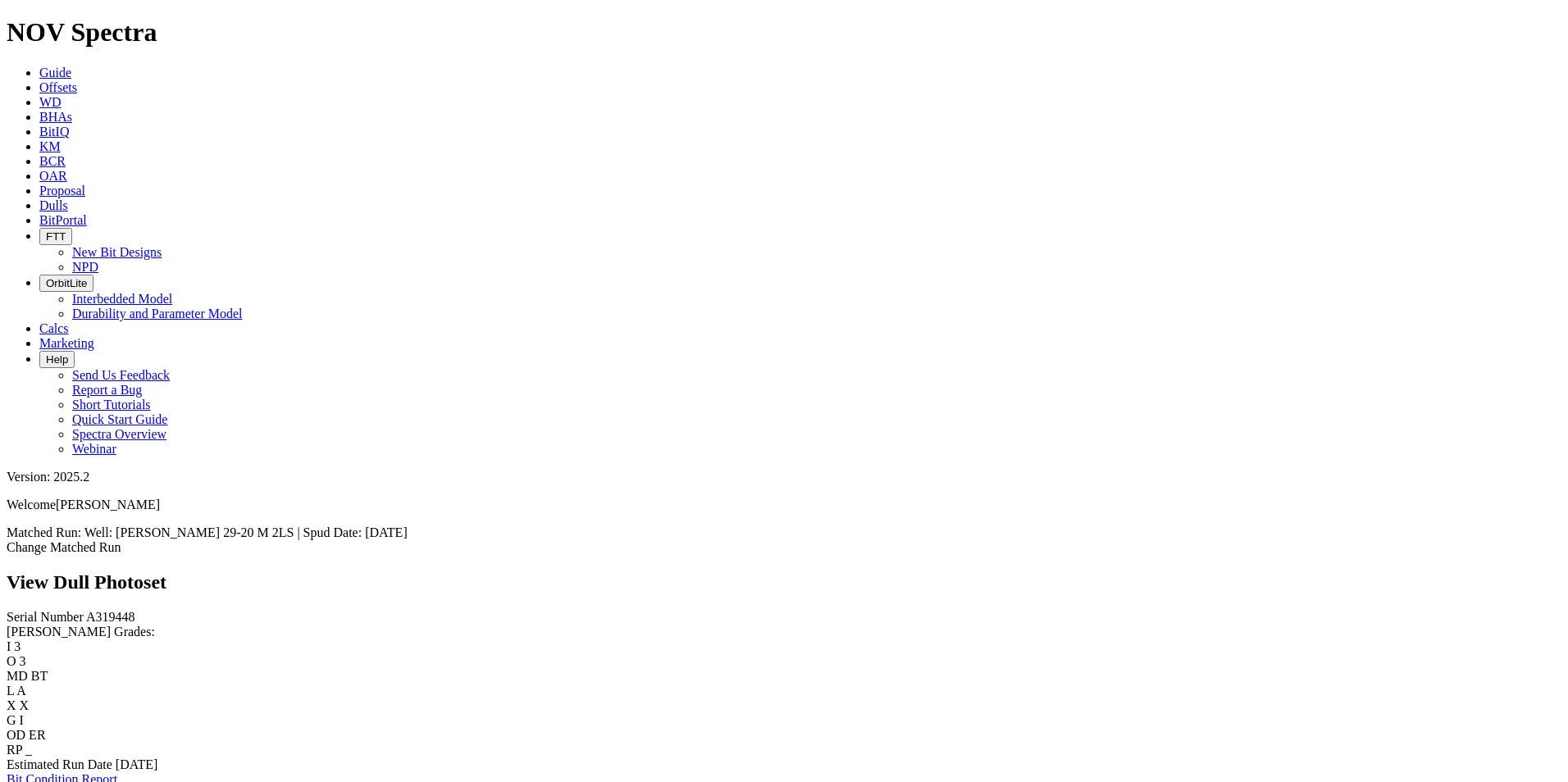
click at [39, 198] on icon at bounding box center [39, 205] width 0 height 14
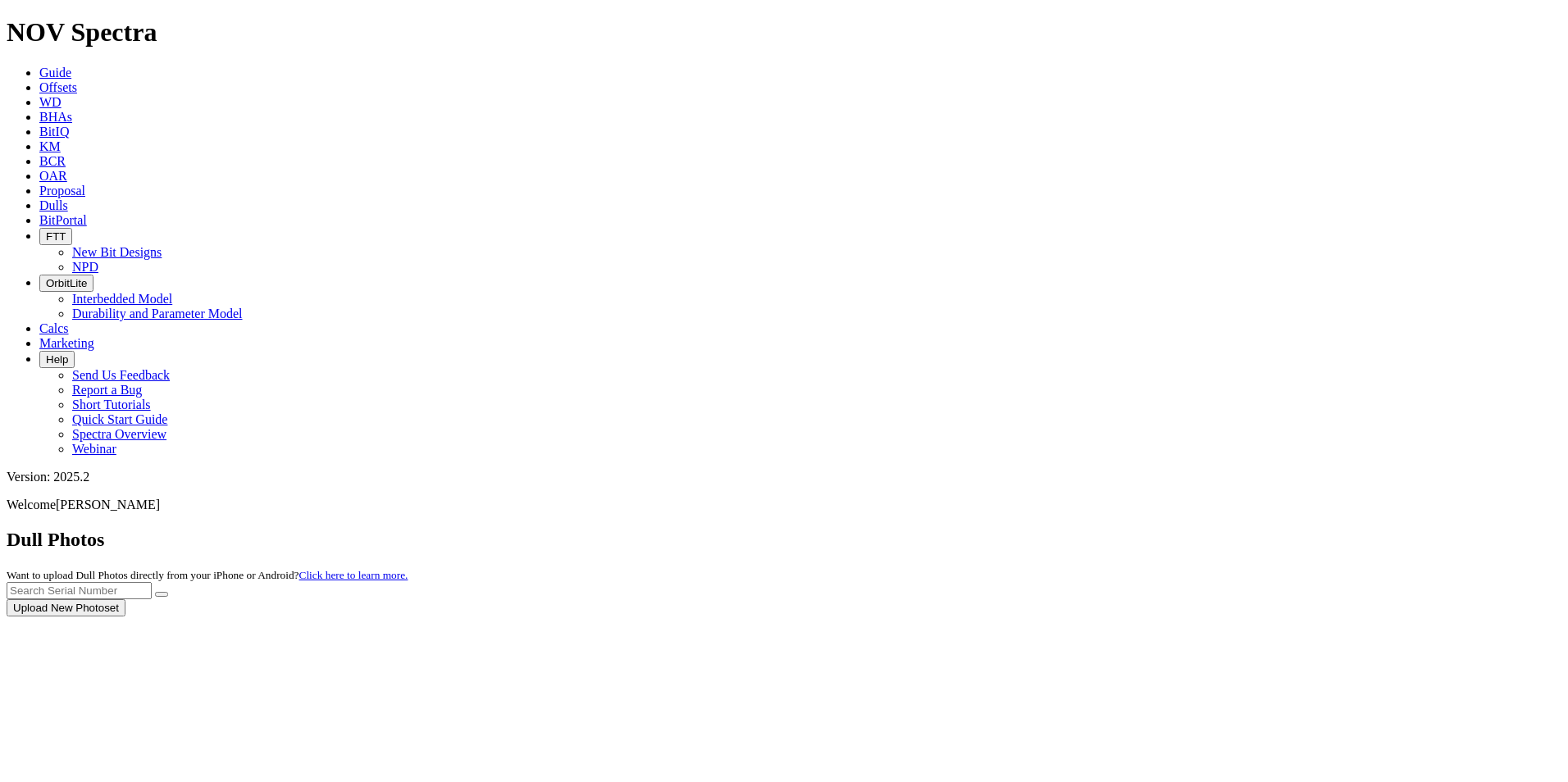
click at [1272, 617] on div at bounding box center [784, 617] width 1554 height 0
click at [152, 582] on input "text" at bounding box center [79, 591] width 145 height 17
type input "A311436"
click at [168, 592] on button "submit" at bounding box center [161, 595] width 13 height 5
